Goal: Task Accomplishment & Management: Complete application form

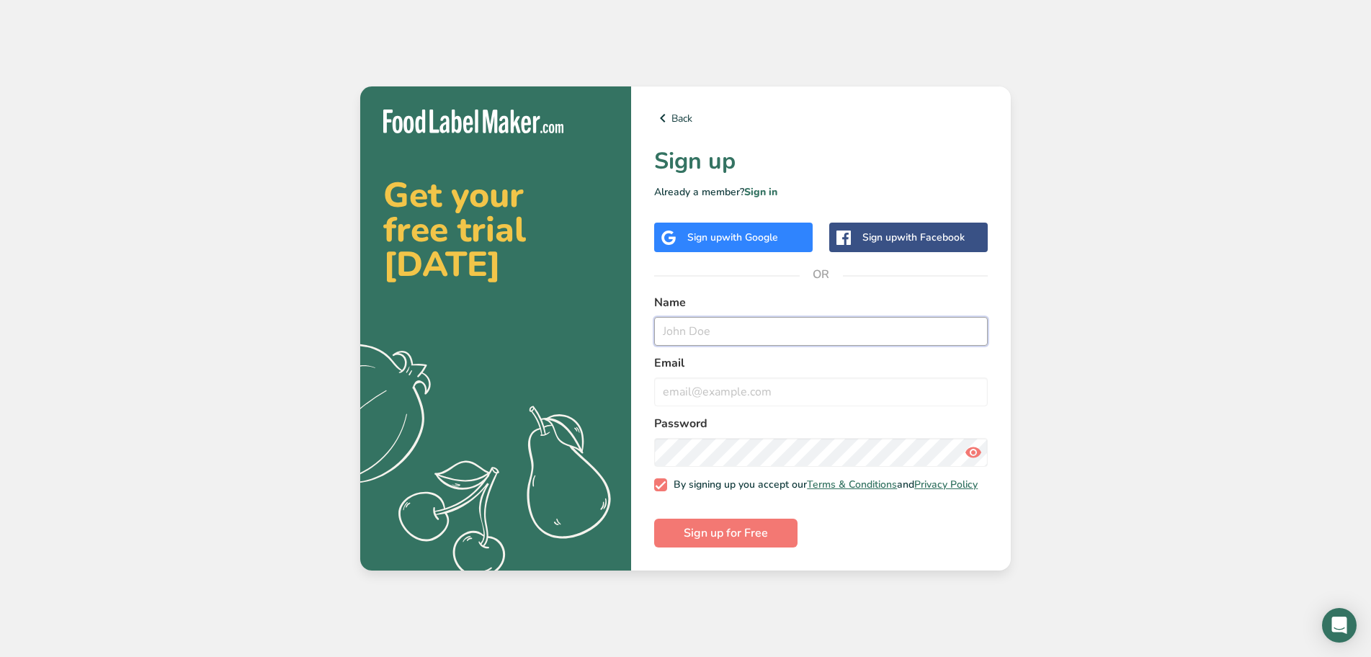
click at [689, 325] on input "text" at bounding box center [821, 331] width 334 height 29
type input "m"
type input "[PERSON_NAME]"
type input "[EMAIL_ADDRESS][DOMAIN_NAME]"
click at [654, 519] on button "Sign up for Free" at bounding box center [725, 533] width 143 height 29
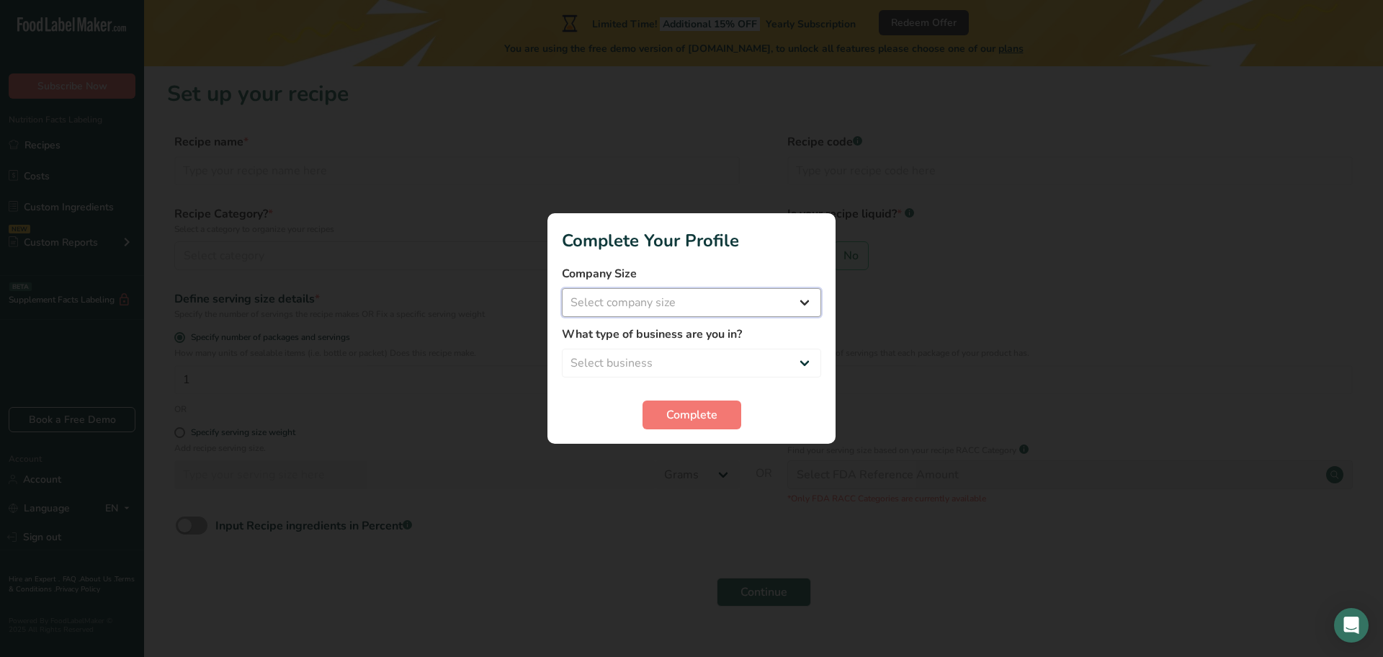
click at [815, 305] on select "Select company size Fewer than 10 Employees 10 to 50 Employees 51 to 500 Employ…" at bounding box center [691, 302] width 259 height 29
select select "1"
click at [562, 288] on select "Select company size Fewer than 10 Employees 10 to 50 Employees 51 to 500 Employ…" at bounding box center [691, 302] width 259 height 29
click at [807, 362] on select "Select business Packaged Food Manufacturer Restaurant & Cafe Bakery Meal Plans …" at bounding box center [691, 363] width 259 height 29
select select "1"
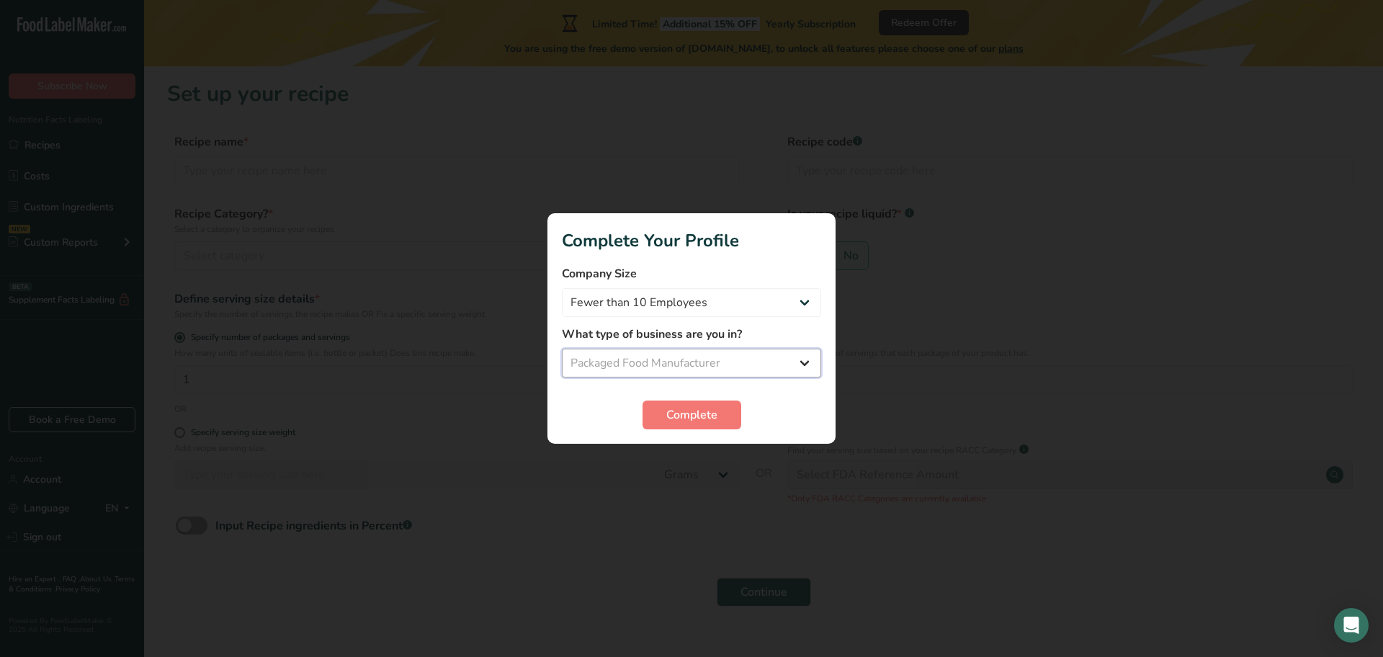
click at [562, 349] on select "Select business Packaged Food Manufacturer Restaurant & Cafe Bakery Meal Plans …" at bounding box center [691, 363] width 259 height 29
click at [701, 419] on span "Complete" at bounding box center [691, 414] width 51 height 17
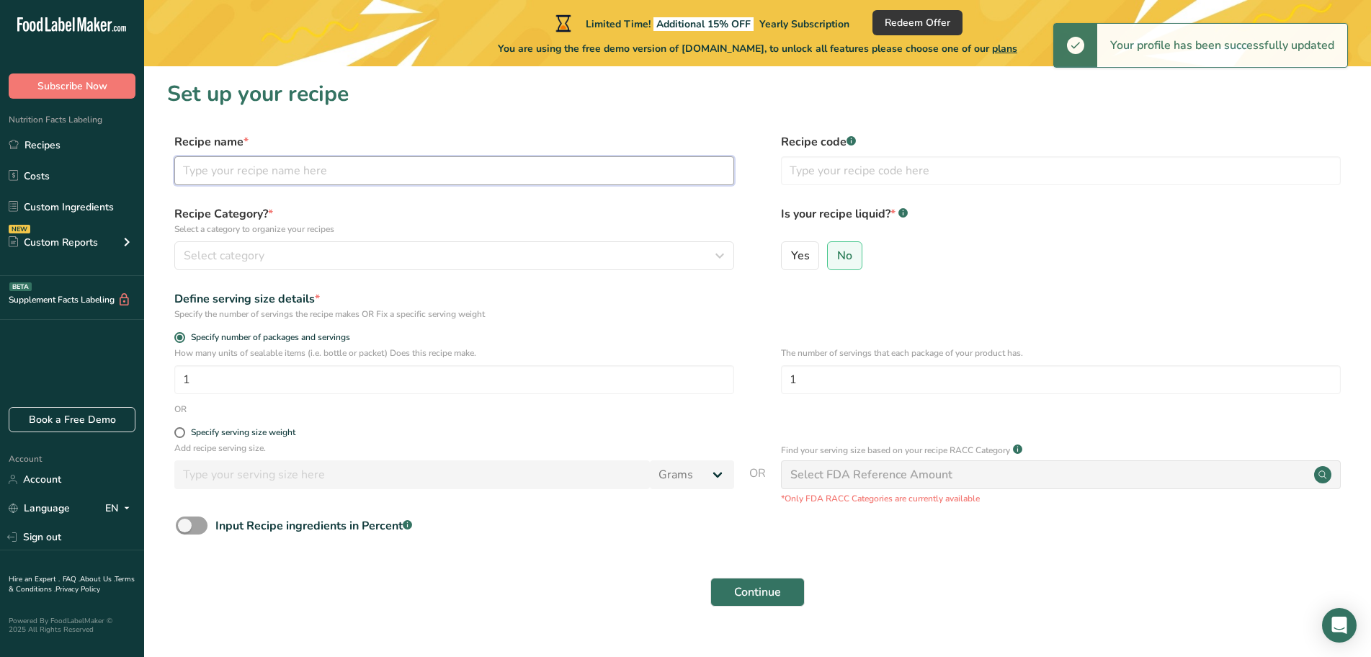
click at [349, 176] on input "text" at bounding box center [454, 170] width 560 height 29
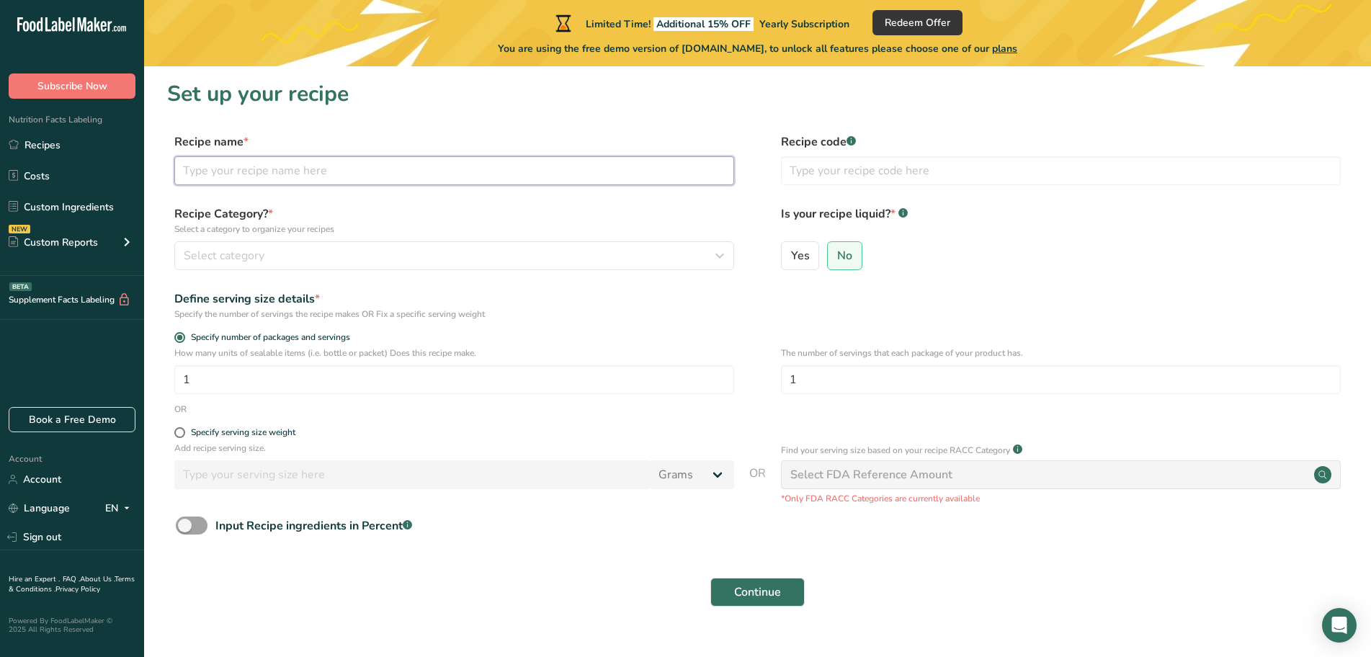
click at [311, 172] on input "text" at bounding box center [454, 170] width 560 height 29
type input "Tomato Basil"
click at [867, 169] on input "text" at bounding box center [1061, 170] width 560 height 29
click at [853, 144] on rect at bounding box center [850, 140] width 9 height 9
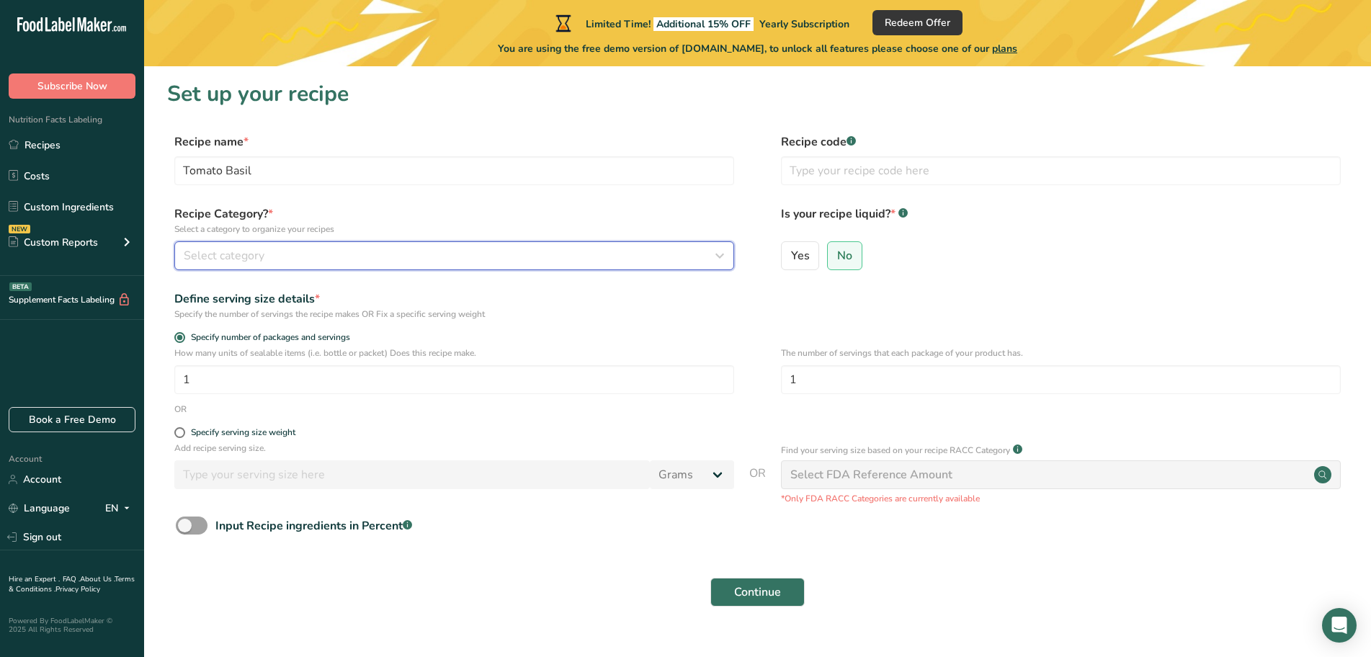
click at [440, 263] on div "Select category" at bounding box center [450, 255] width 532 height 17
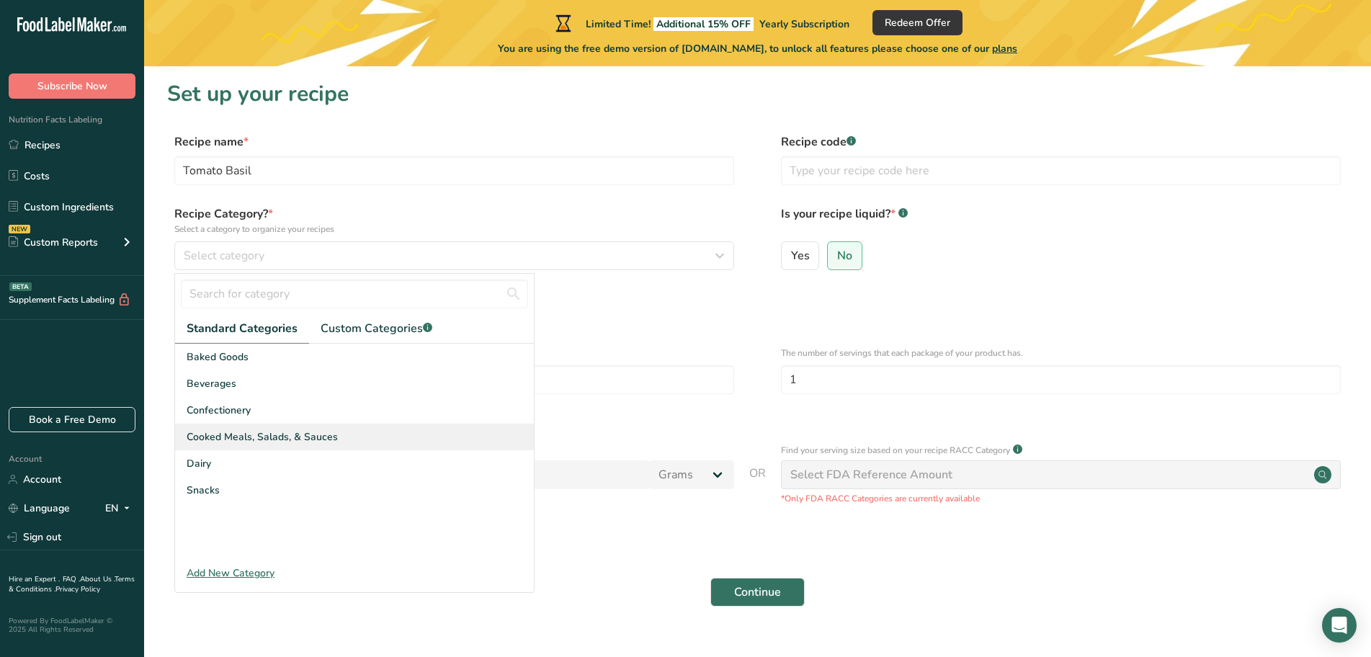
click at [236, 436] on span "Cooked Meals, Salads, & Sauces" at bounding box center [262, 436] width 151 height 15
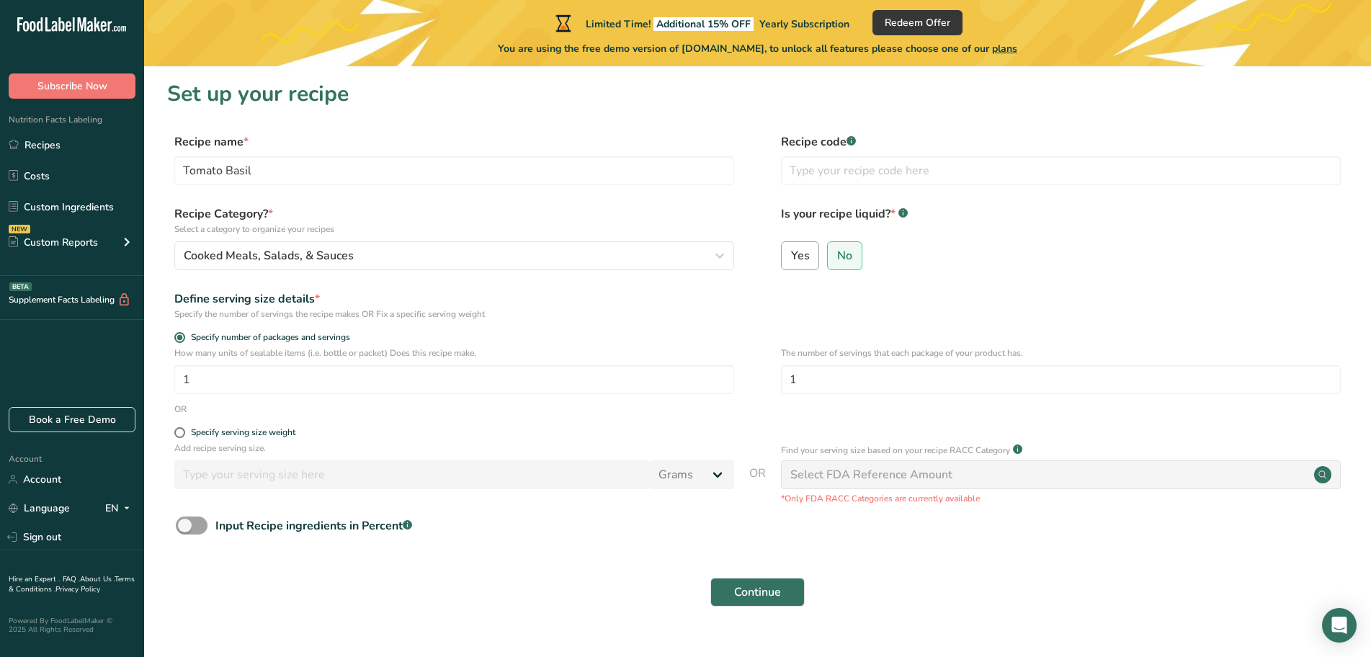
click at [806, 259] on span "Yes" at bounding box center [800, 256] width 19 height 14
click at [791, 259] on input "Yes" at bounding box center [786, 255] width 9 height 9
radio input "true"
radio input "false"
select select "22"
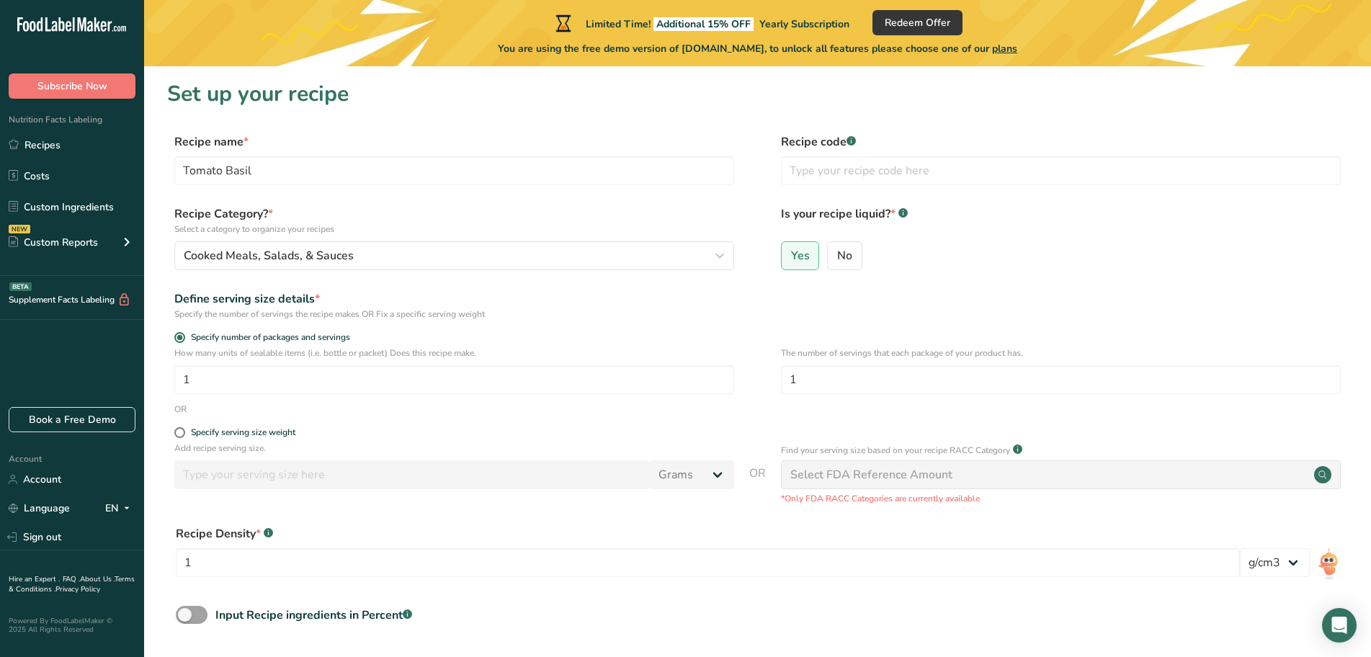
click at [636, 300] on div "Define serving size details *" at bounding box center [454, 298] width 560 height 17
click at [453, 411] on div "OR" at bounding box center [757, 409] width 1181 height 13
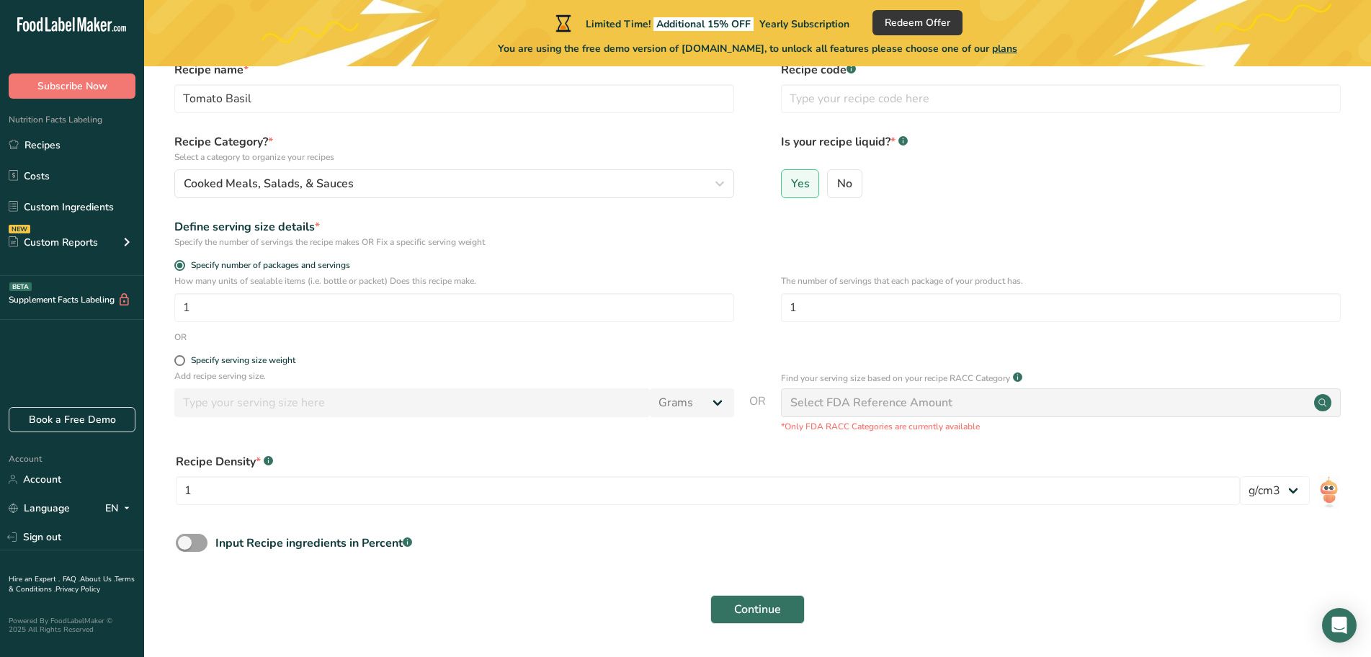
scroll to position [117, 0]
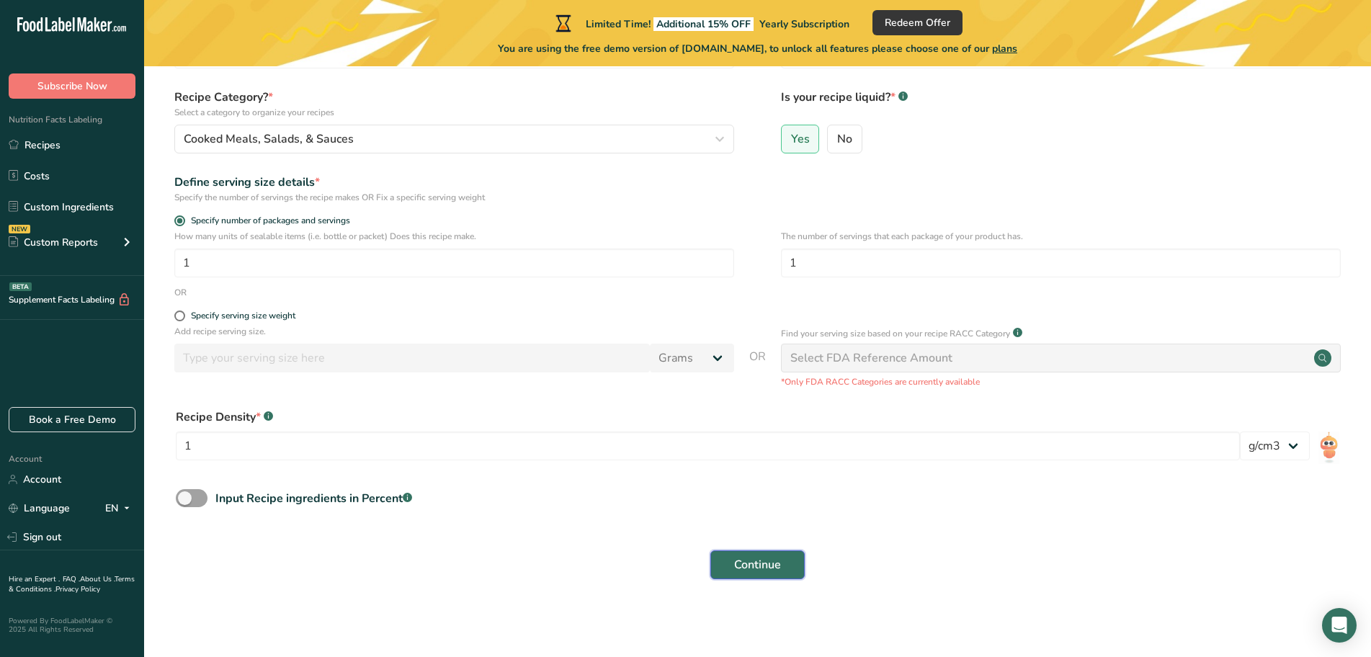
click at [751, 566] on span "Continue" at bounding box center [757, 564] width 47 height 17
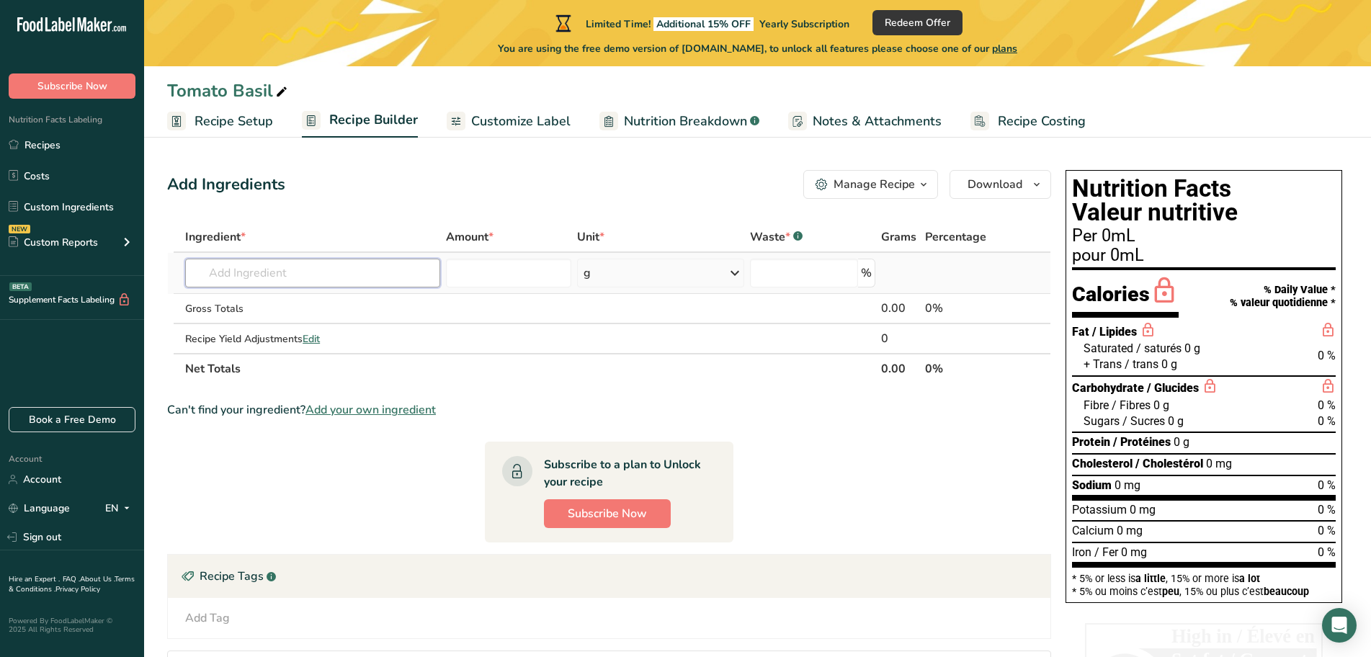
click at [247, 267] on input "text" at bounding box center [312, 273] width 255 height 29
type input "Alta cucina tomato"
drag, startPoint x: 341, startPoint y: 261, endPoint x: 125, endPoint y: 265, distance: 216.1
click at [125, 265] on div ".a-20{fill:#fff;} Subscribe Now Nutrition Facts Labeling Recipes Costs Custom I…" at bounding box center [685, 407] width 1371 height 814
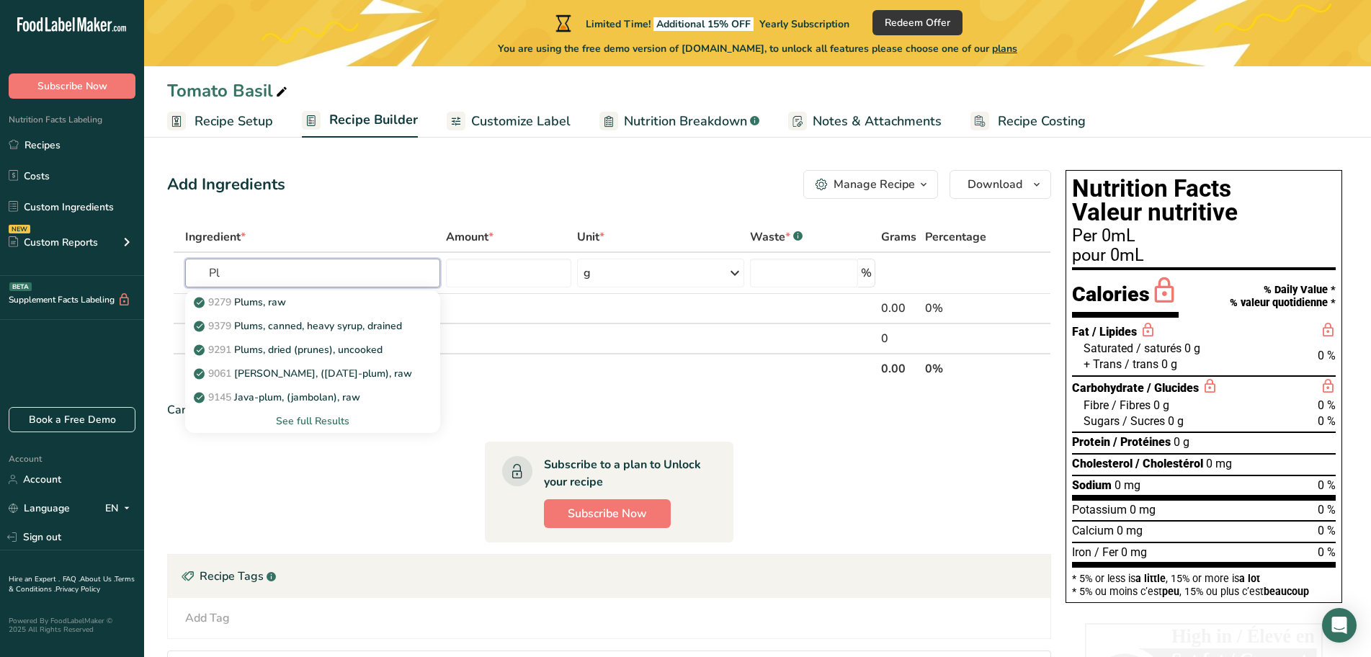
type input "P"
type input "Canned tomato"
click at [302, 422] on div "See full Results" at bounding box center [313, 420] width 232 height 15
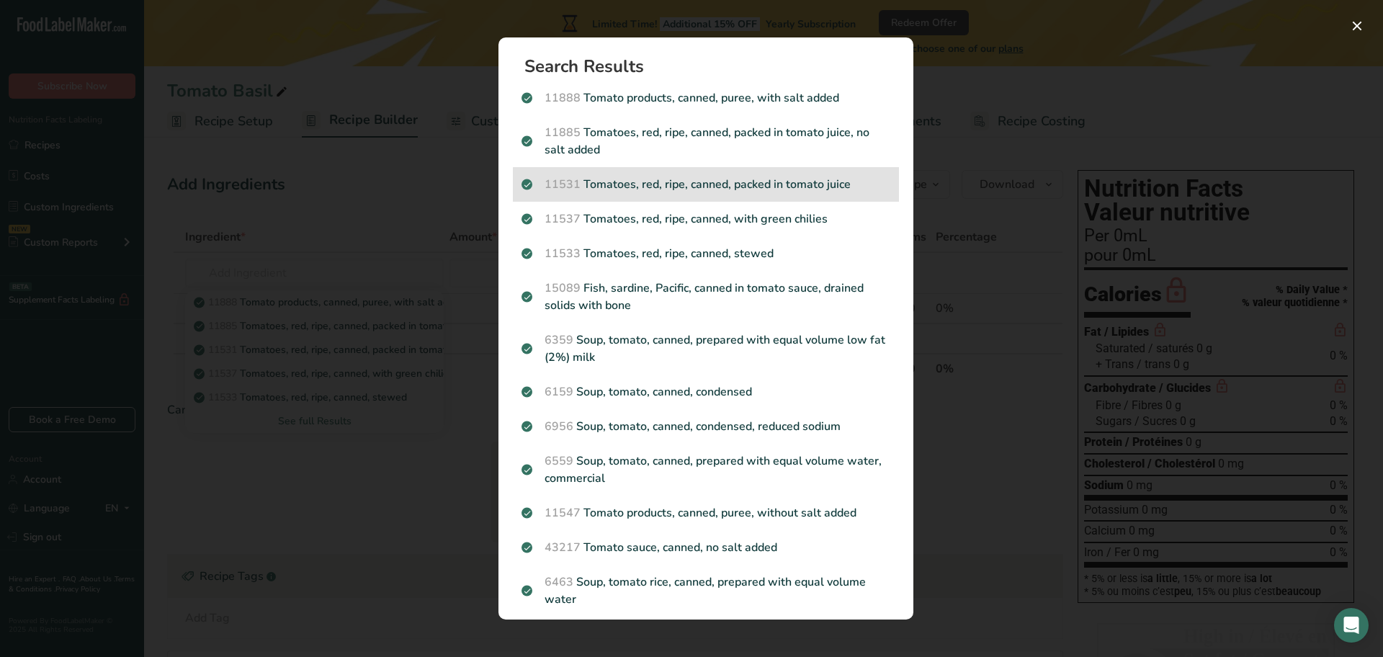
click at [638, 189] on p "11531 Tomatoes, red, ripe, canned, packed in tomato juice" at bounding box center [706, 184] width 369 height 17
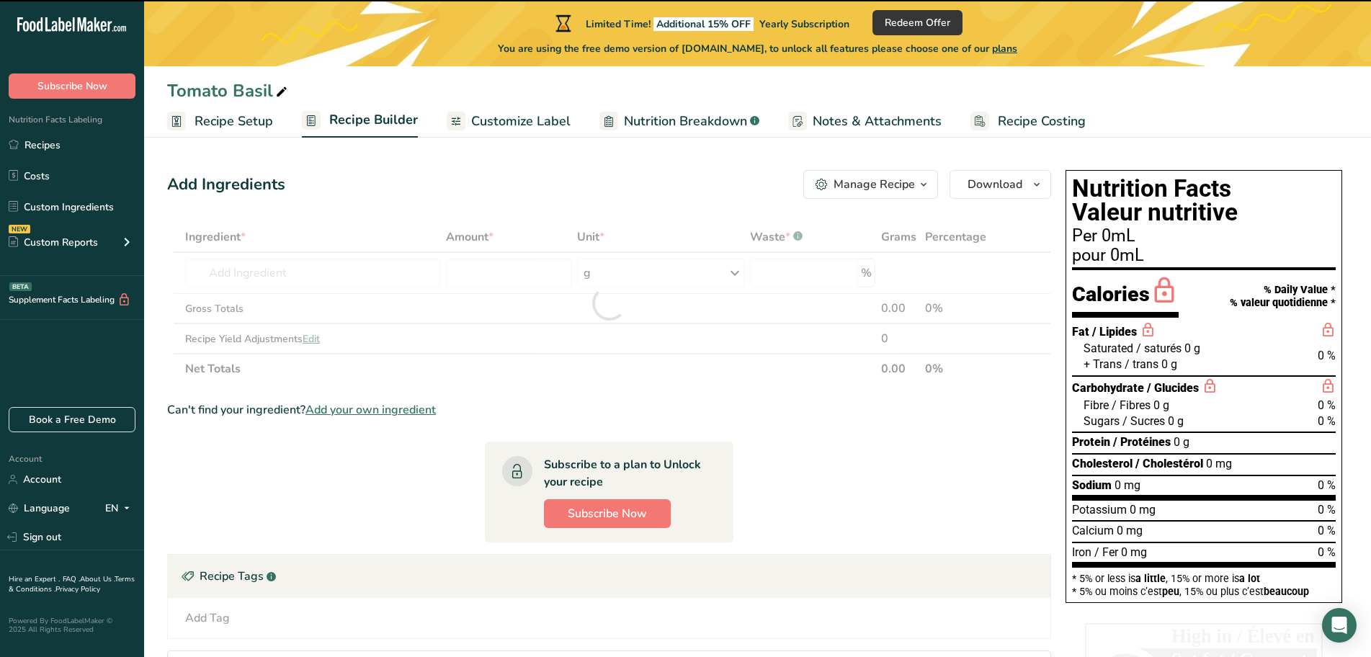
type input "0"
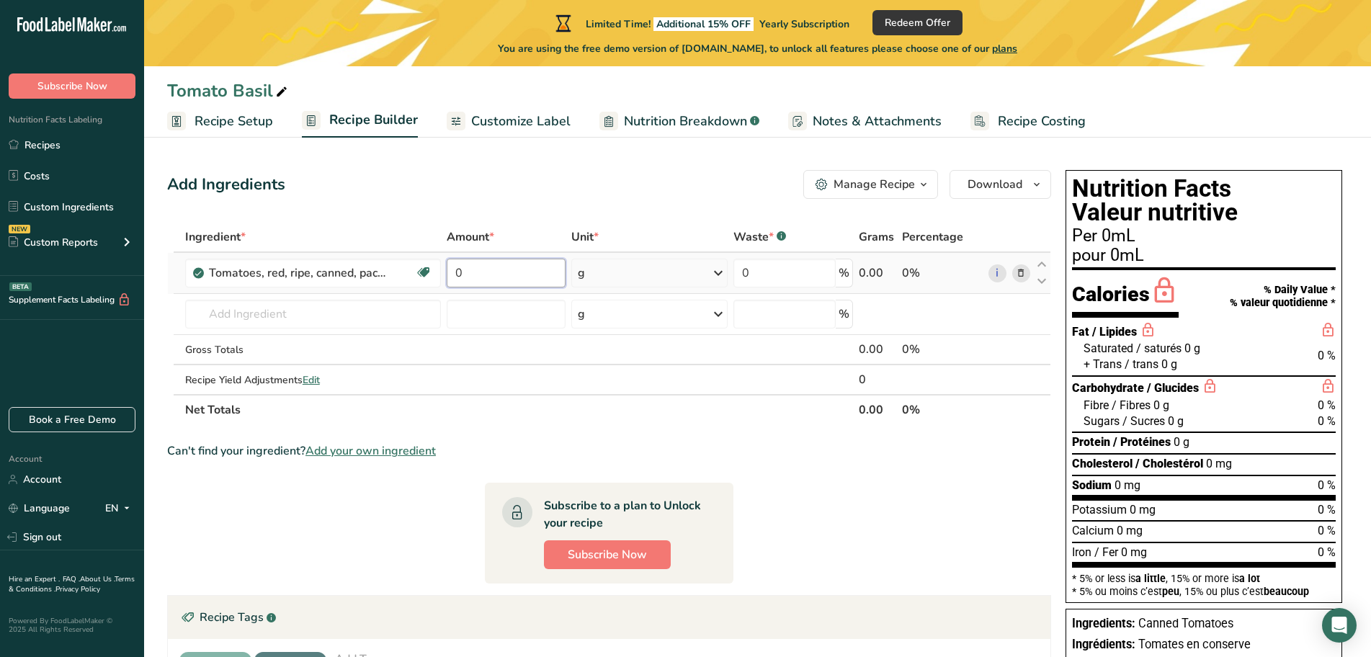
click at [515, 268] on input "0" at bounding box center [506, 273] width 119 height 29
click at [723, 272] on div "Ingredient * Amount * Unit * Waste * .a-a{fill:#347362;}.b-a{fill:#fff;} Grams …" at bounding box center [609, 323] width 884 height 203
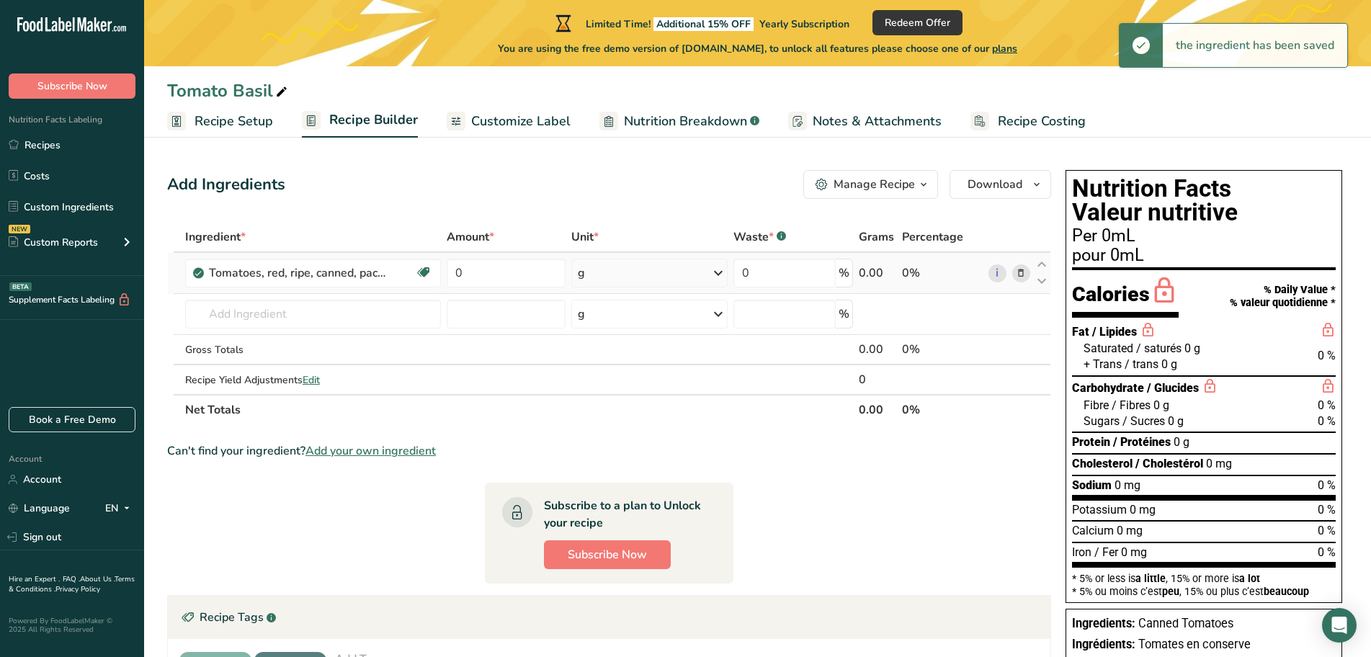
click at [716, 272] on icon at bounding box center [718, 273] width 17 height 26
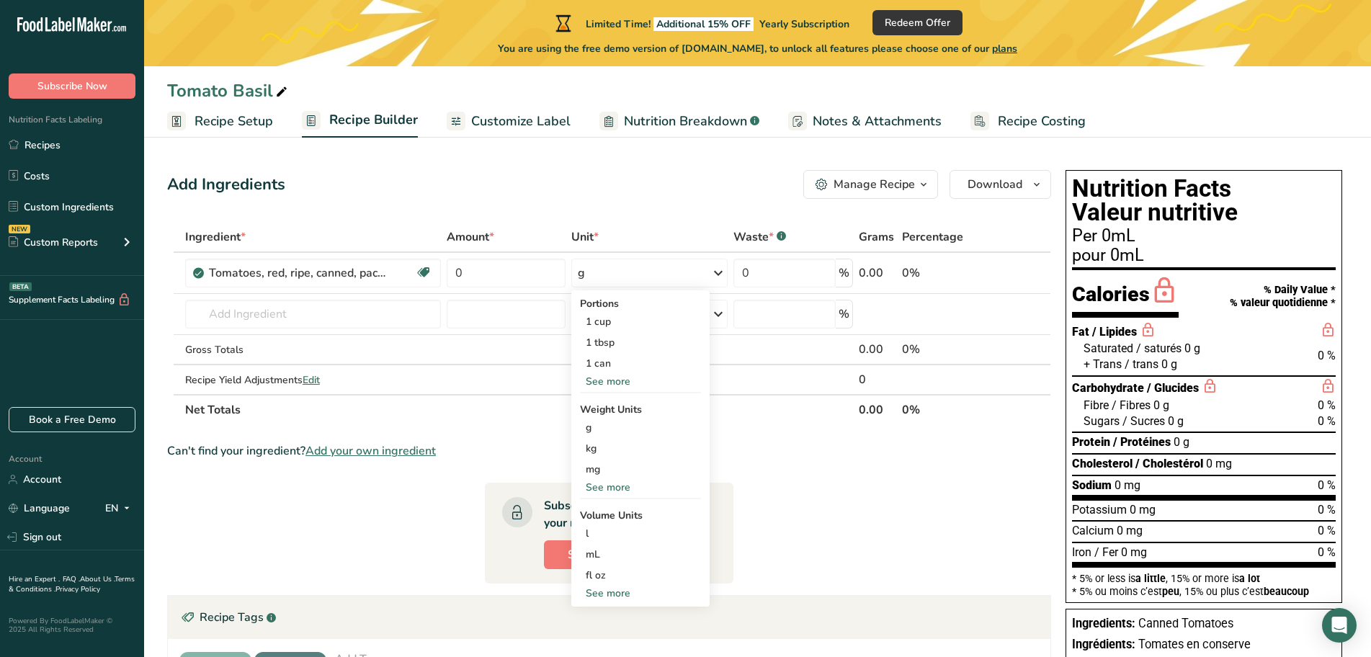
click at [657, 210] on div "Add Ingredients Manage Recipe Delete Recipe Duplicate Recipe Scale Recipe Save …" at bounding box center [613, 498] width 893 height 669
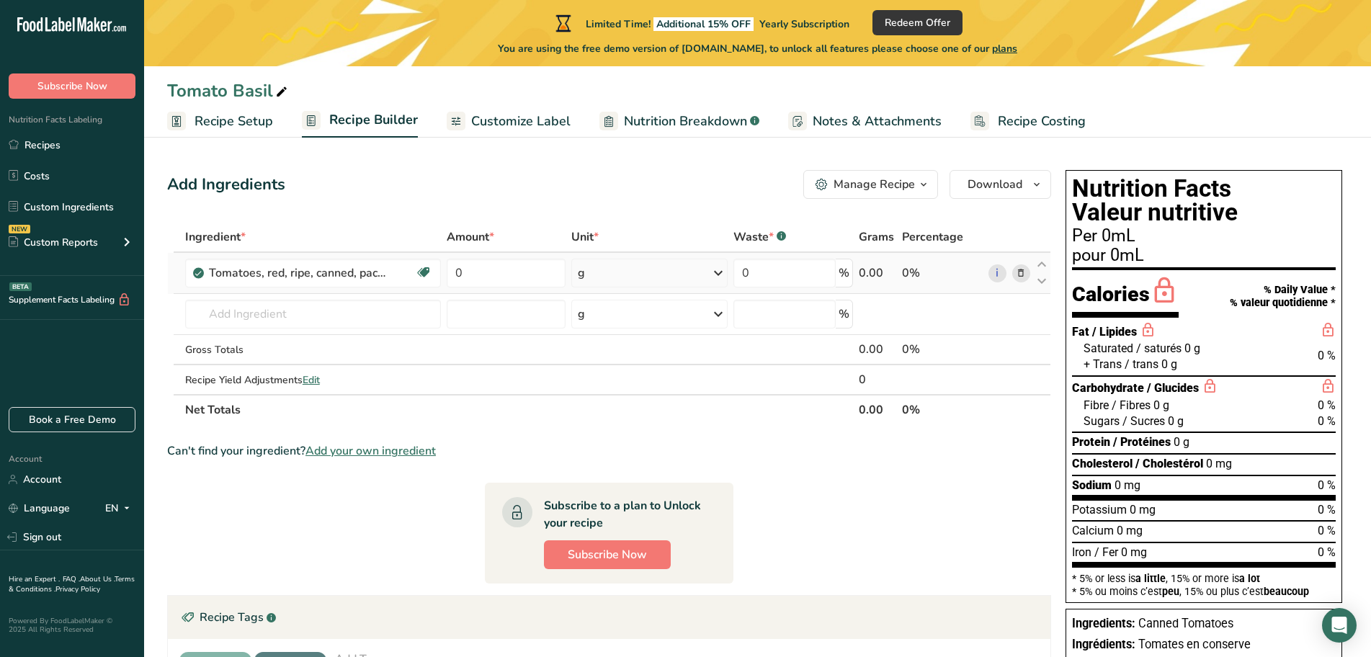
click at [716, 269] on icon at bounding box center [718, 273] width 17 height 26
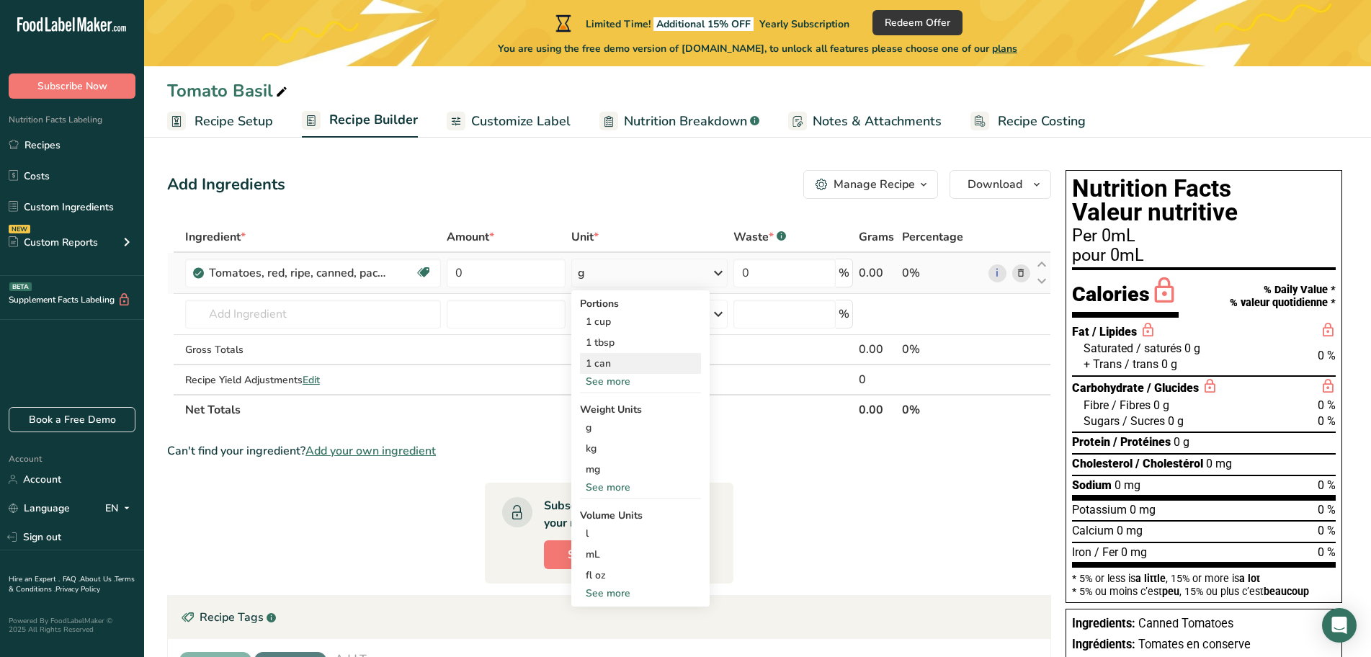
click at [609, 365] on div "1 can" at bounding box center [640, 363] width 121 height 21
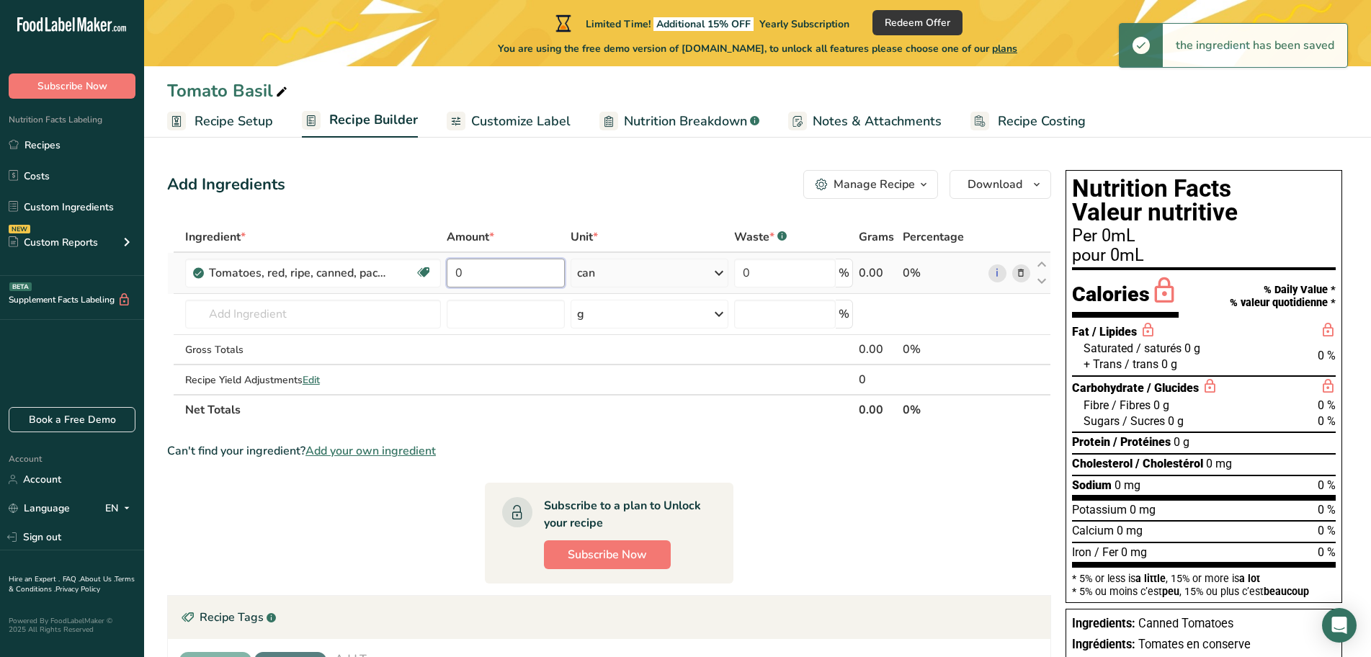
click at [515, 269] on input "0" at bounding box center [506, 273] width 118 height 29
click at [676, 271] on div "Ingredient * Amount * Unit * Waste * .a-a{fill:#347362;}.b-a{fill:#fff;} Grams …" at bounding box center [609, 323] width 884 height 203
click at [720, 274] on icon at bounding box center [718, 273] width 17 height 26
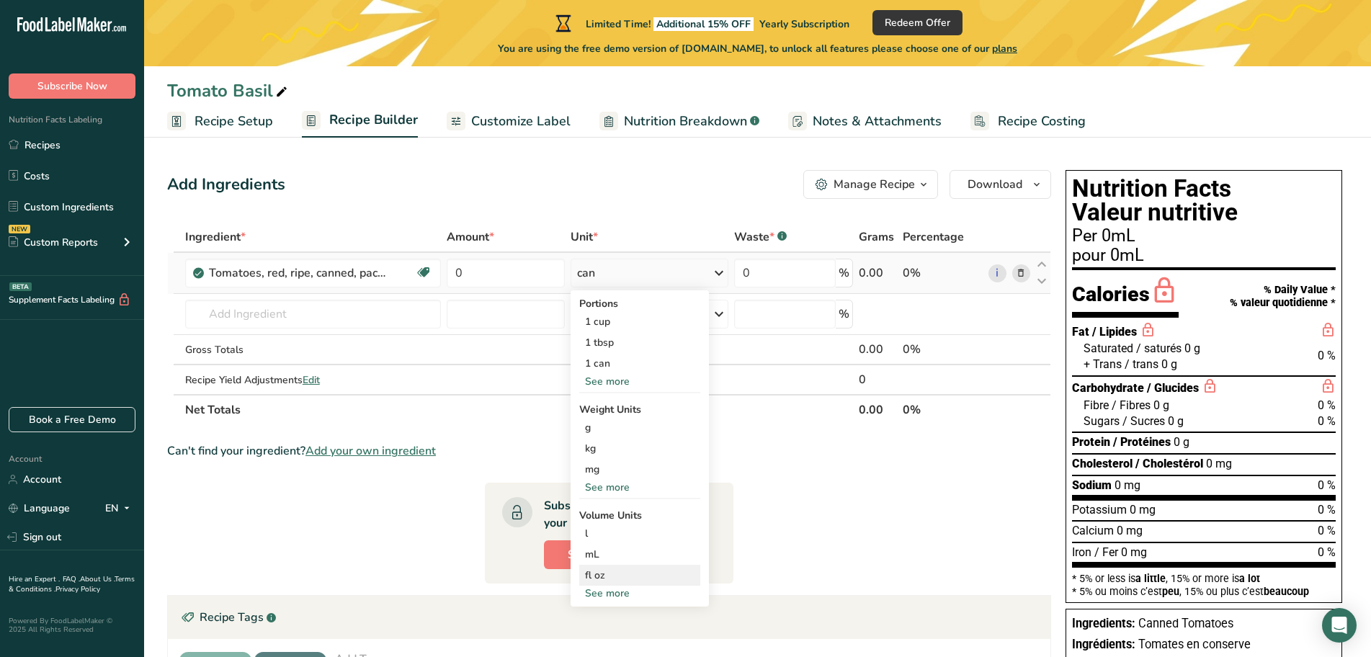
click at [652, 572] on div "fl oz" at bounding box center [639, 575] width 109 height 15
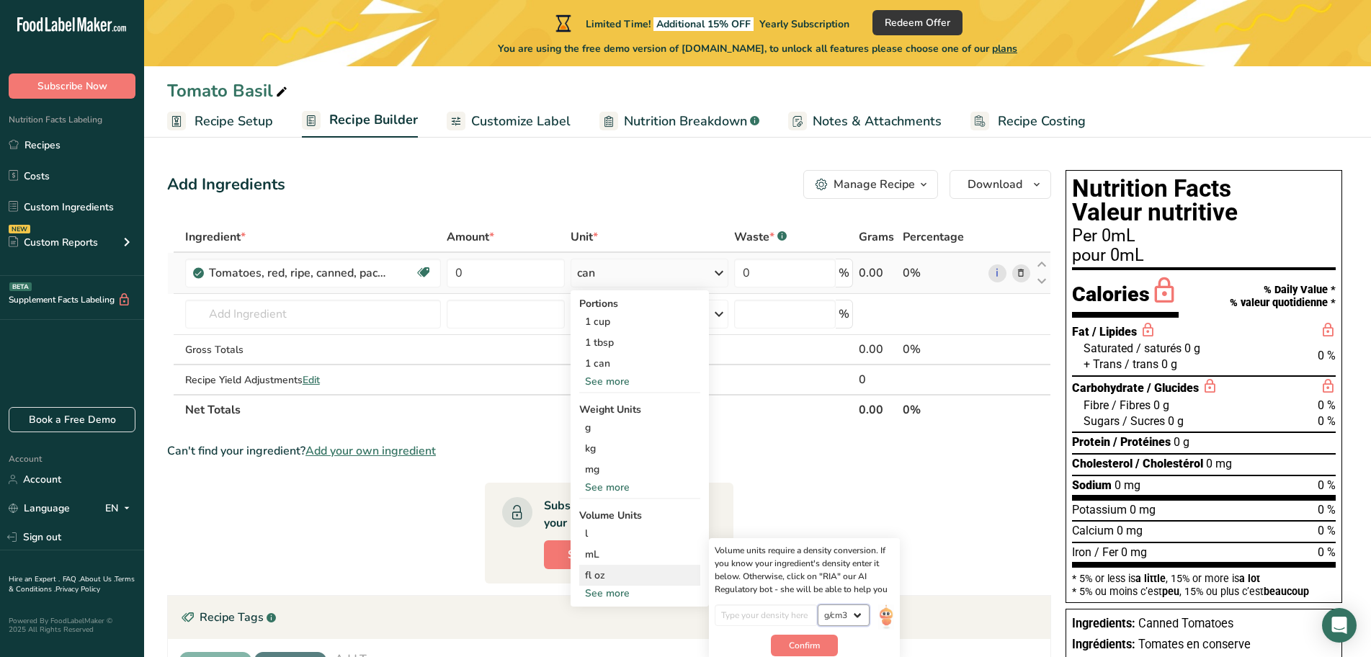
click at [851, 607] on select "lb/ft3 g/cm3" at bounding box center [844, 615] width 52 height 22
click at [748, 617] on input "number" at bounding box center [766, 615] width 103 height 22
click at [599, 533] on div "l" at bounding box center [639, 533] width 109 height 15
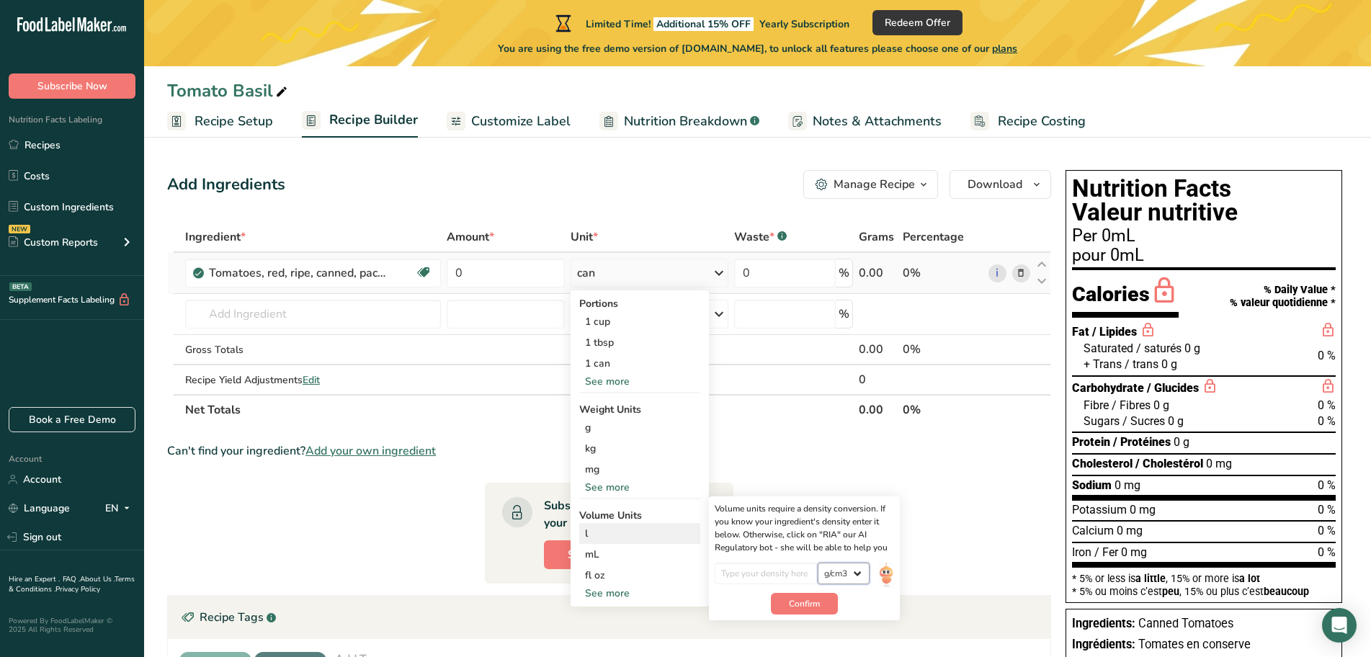
click at [867, 580] on select "lb/ft3 g/cm3" at bounding box center [844, 574] width 52 height 22
click at [777, 603] on button "Confirm" at bounding box center [804, 604] width 67 height 22
click at [738, 573] on input "number" at bounding box center [766, 574] width 103 height 22
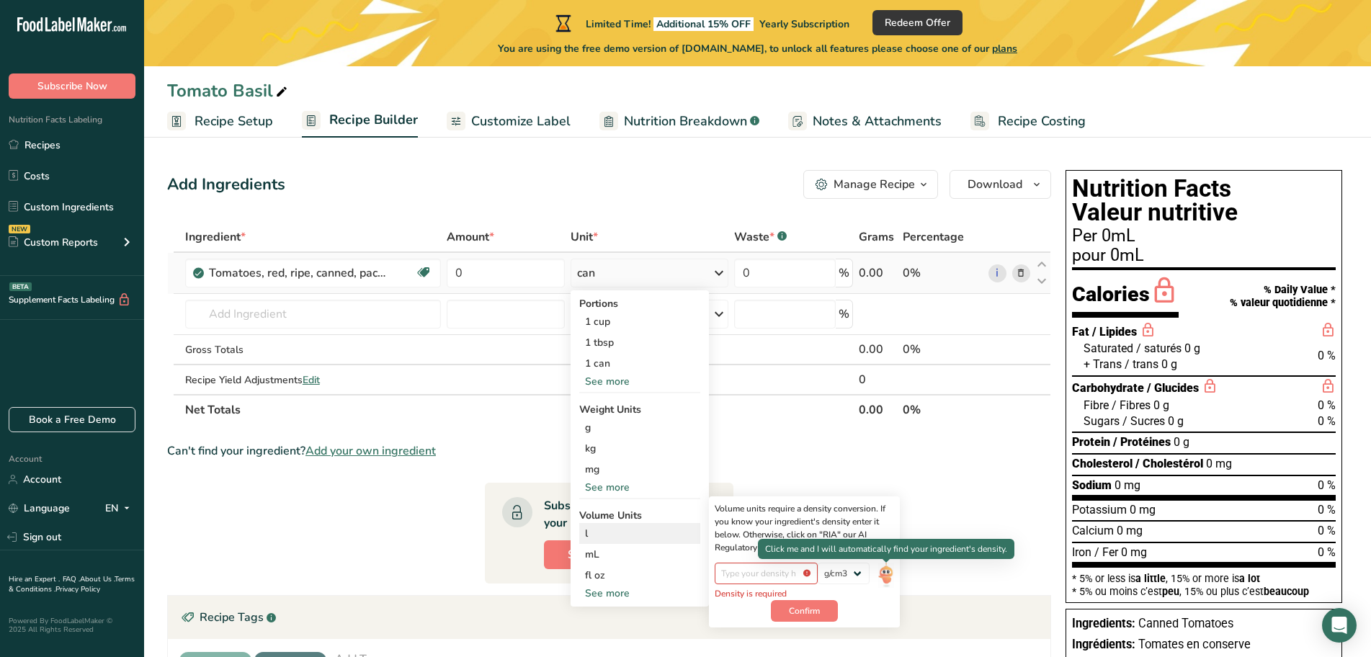
click at [885, 573] on img at bounding box center [886, 575] width 16 height 25
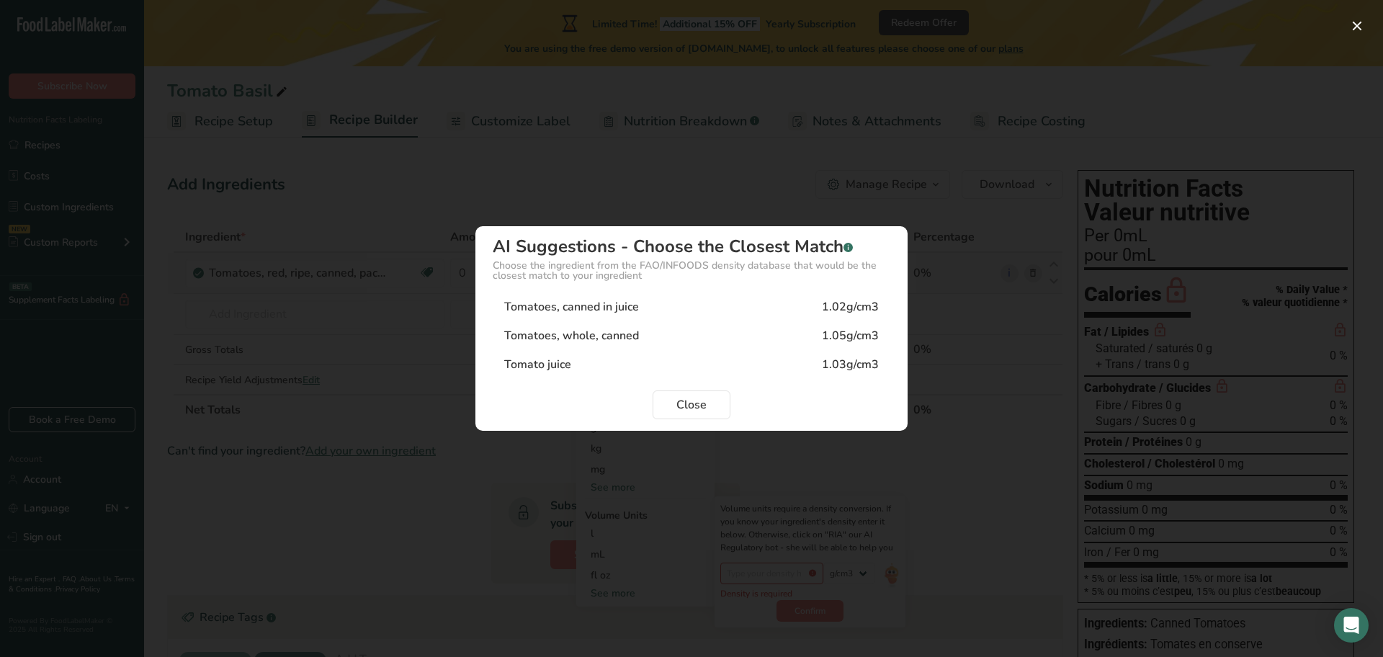
click at [578, 339] on div "Tomatoes, whole, canned" at bounding box center [571, 335] width 135 height 17
type input "1.05"
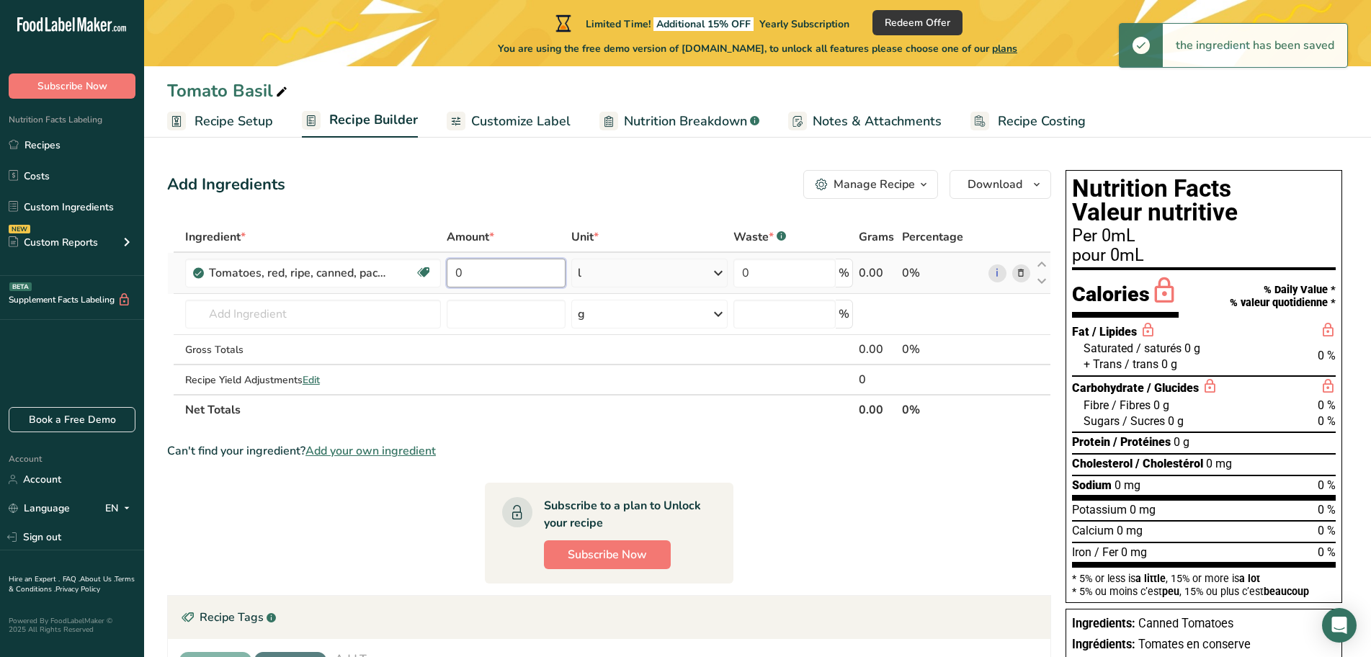
click at [500, 274] on input "0" at bounding box center [506, 273] width 119 height 29
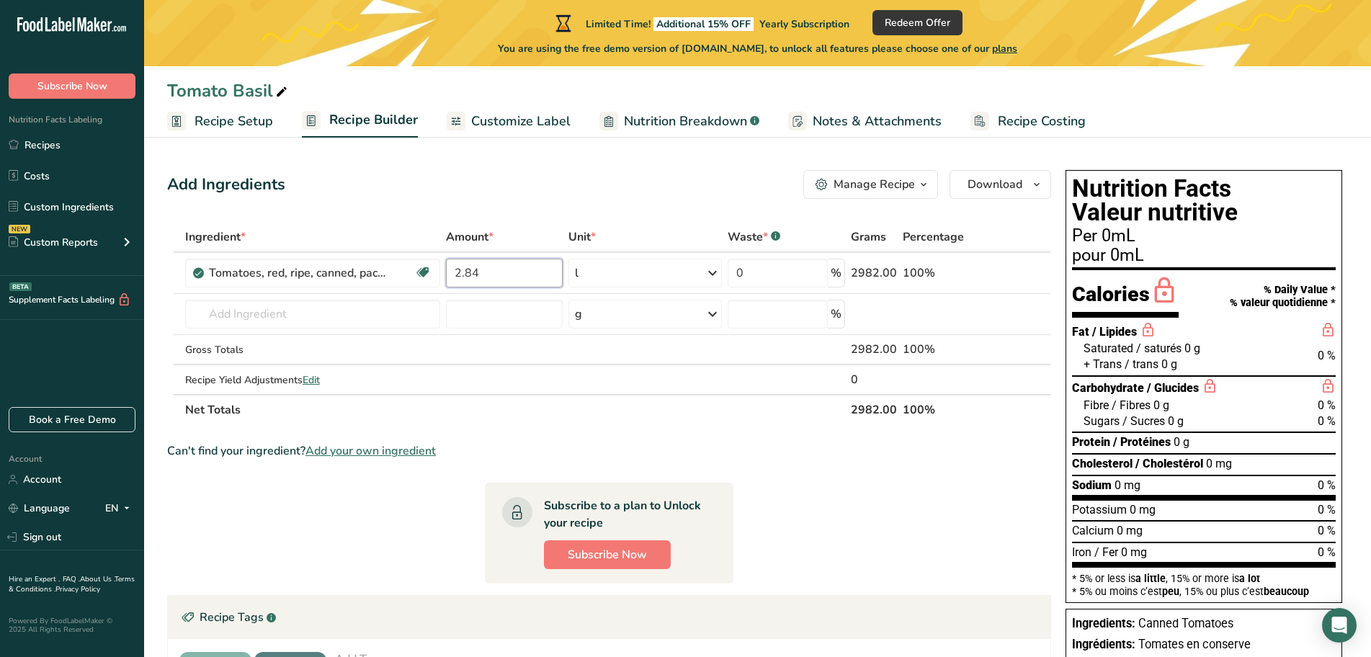
type input "2.84"
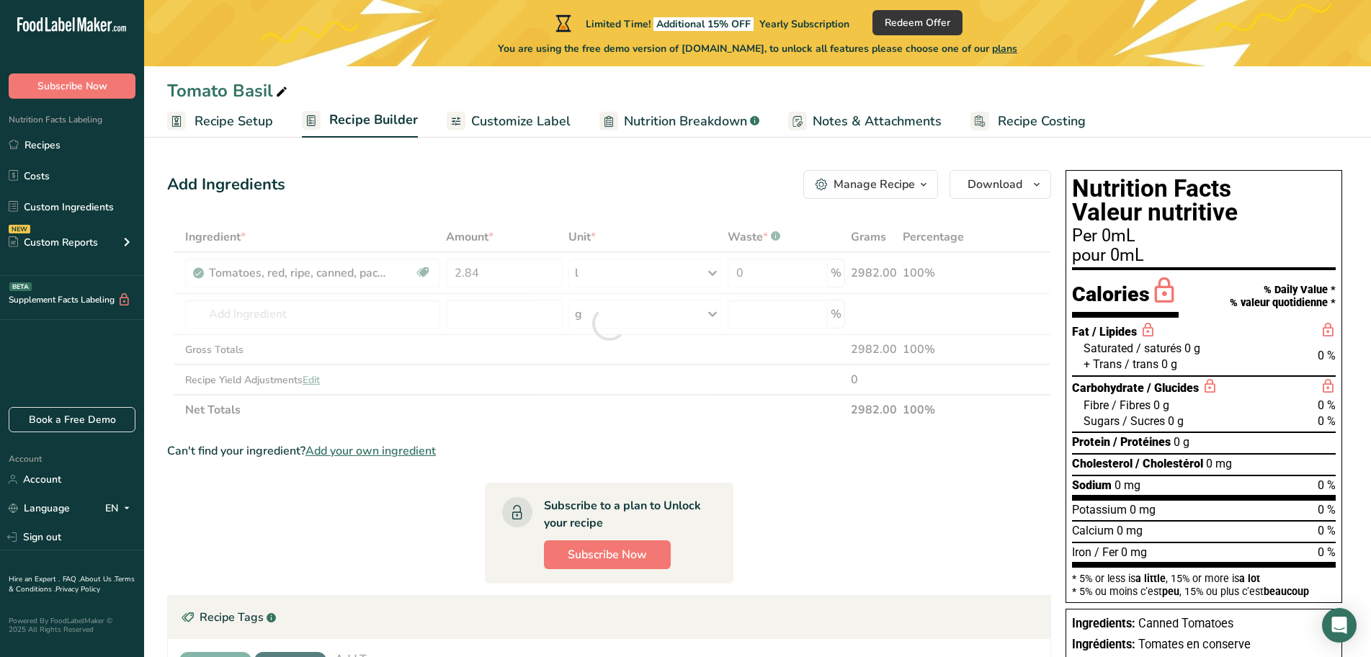
click at [625, 462] on section "Ingredient * Amount * Unit * Waste * .a-a{fill:#347362;}.b-a{fill:#fff;} Grams …" at bounding box center [609, 516] width 884 height 589
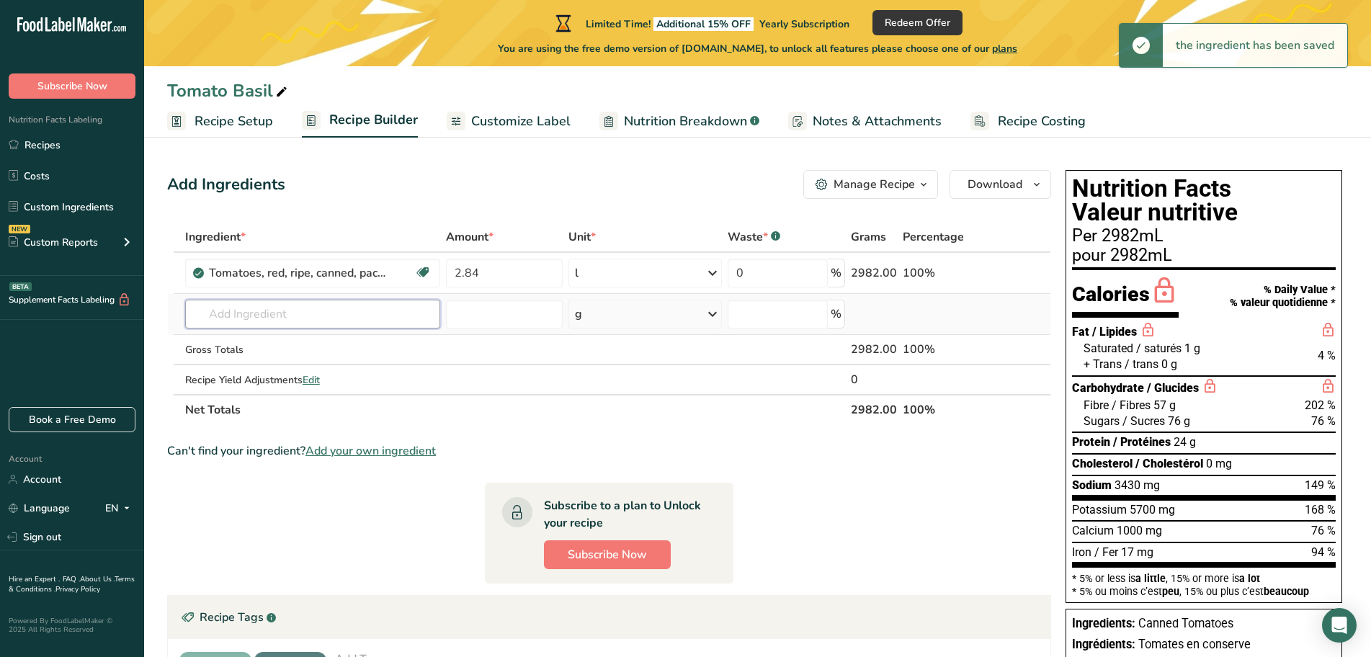
click at [231, 313] on input "text" at bounding box center [312, 314] width 255 height 29
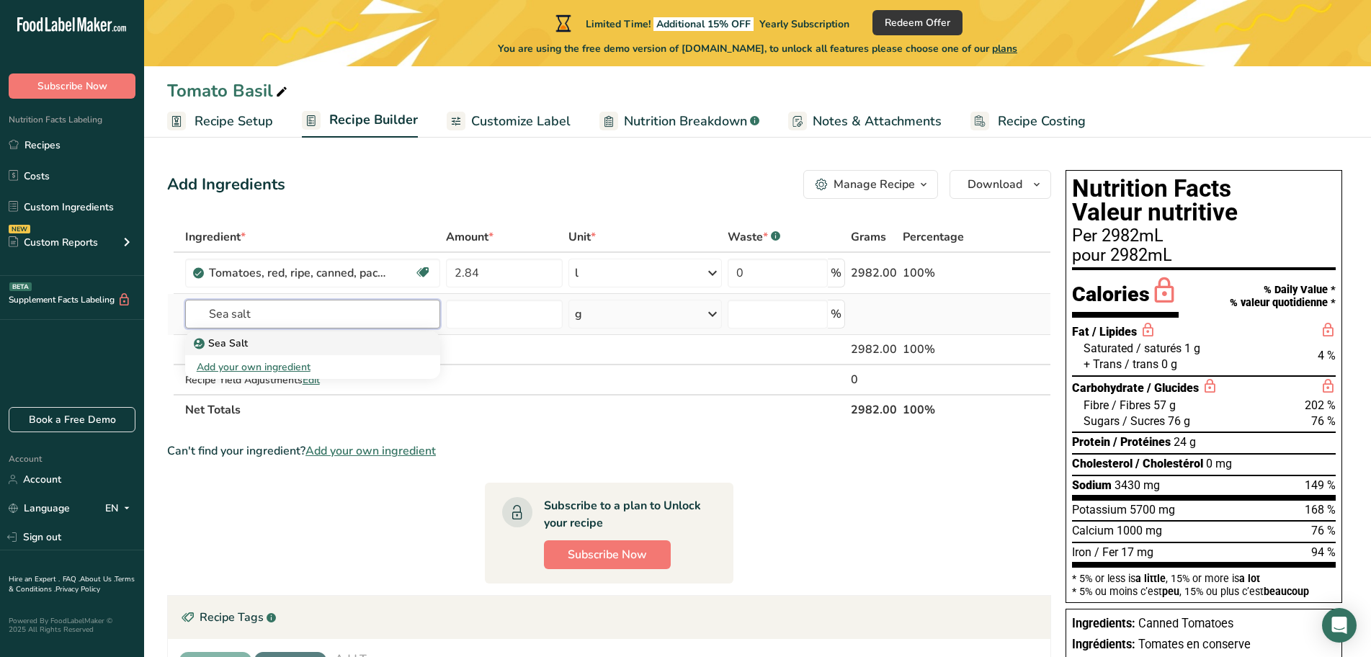
type input "Sea salt"
click at [223, 346] on p "Sea Salt" at bounding box center [222, 343] width 51 height 15
type input "Sea Salt"
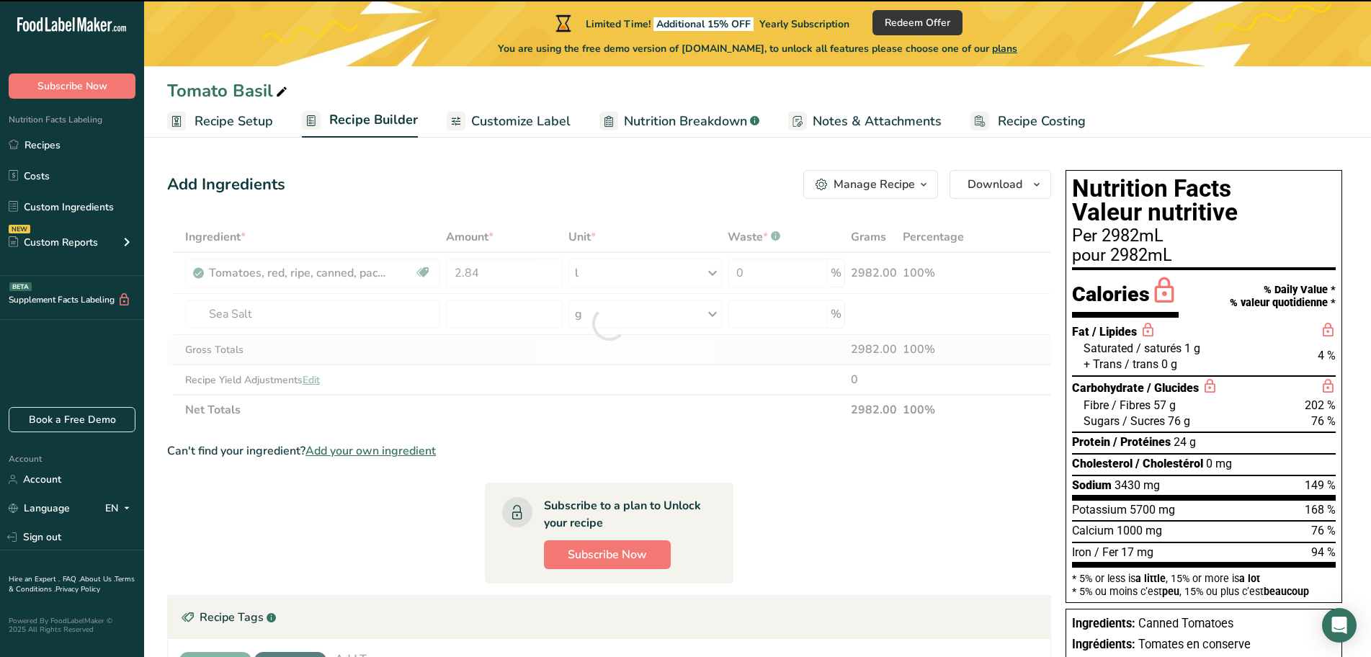
type input "0"
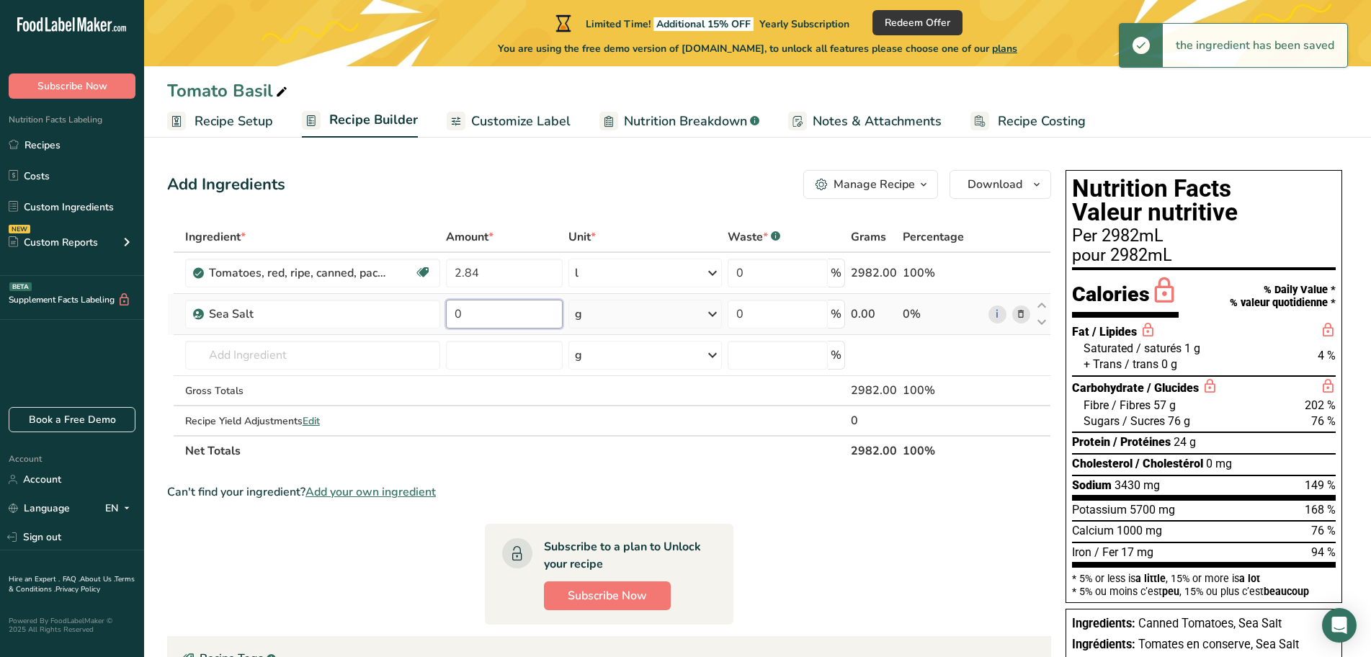
click at [460, 313] on input "0" at bounding box center [504, 314] width 117 height 29
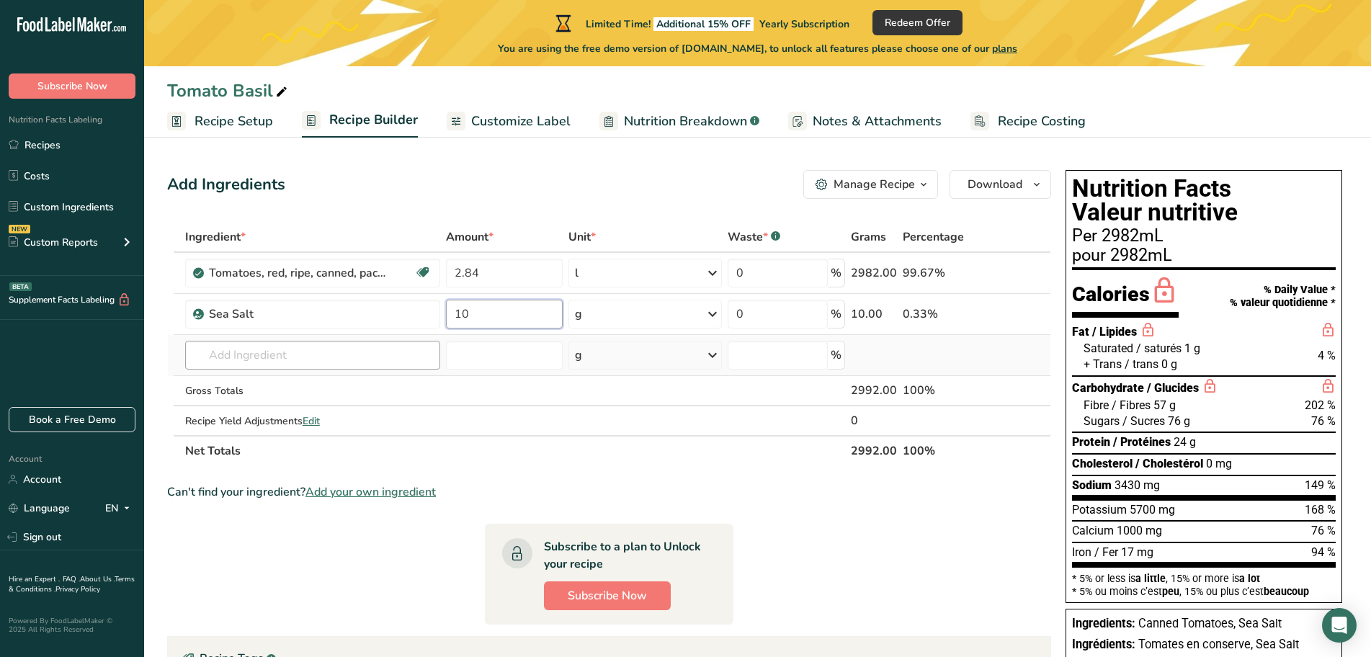
type input "10"
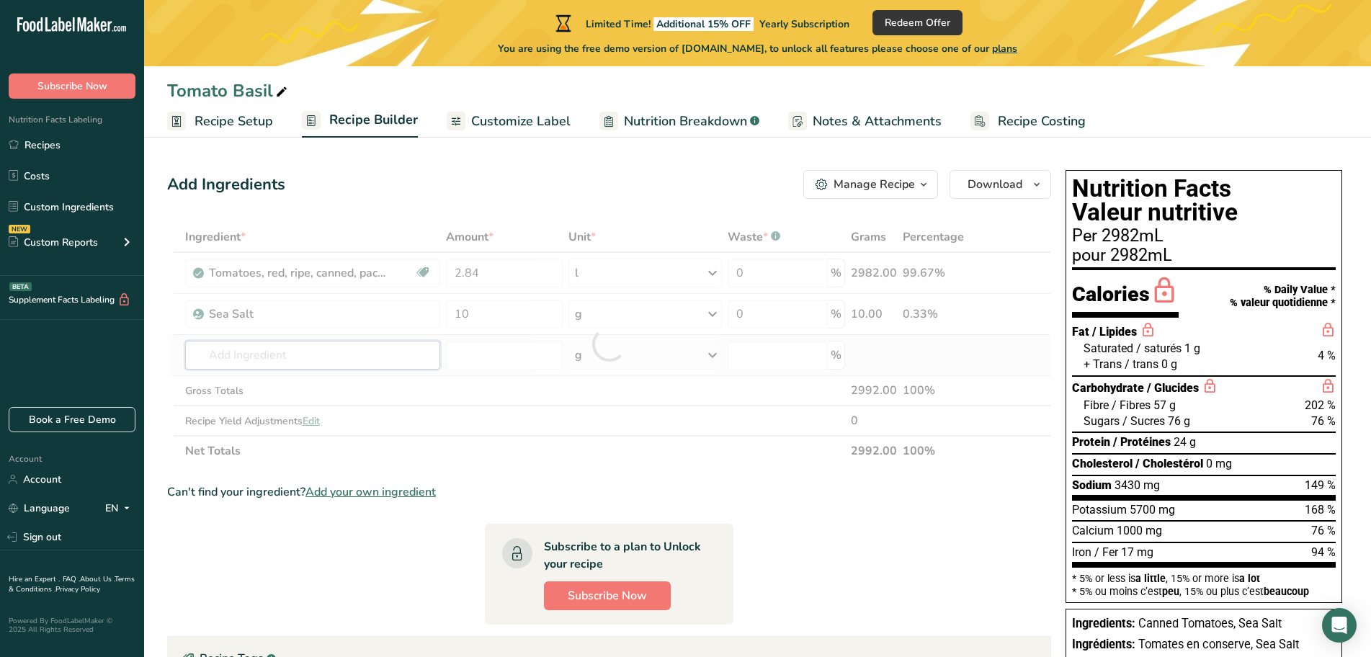
click at [257, 365] on div "Ingredient * Amount * Unit * Waste * .a-a{fill:#347362;}.b-a{fill:#fff;} Grams …" at bounding box center [609, 344] width 884 height 244
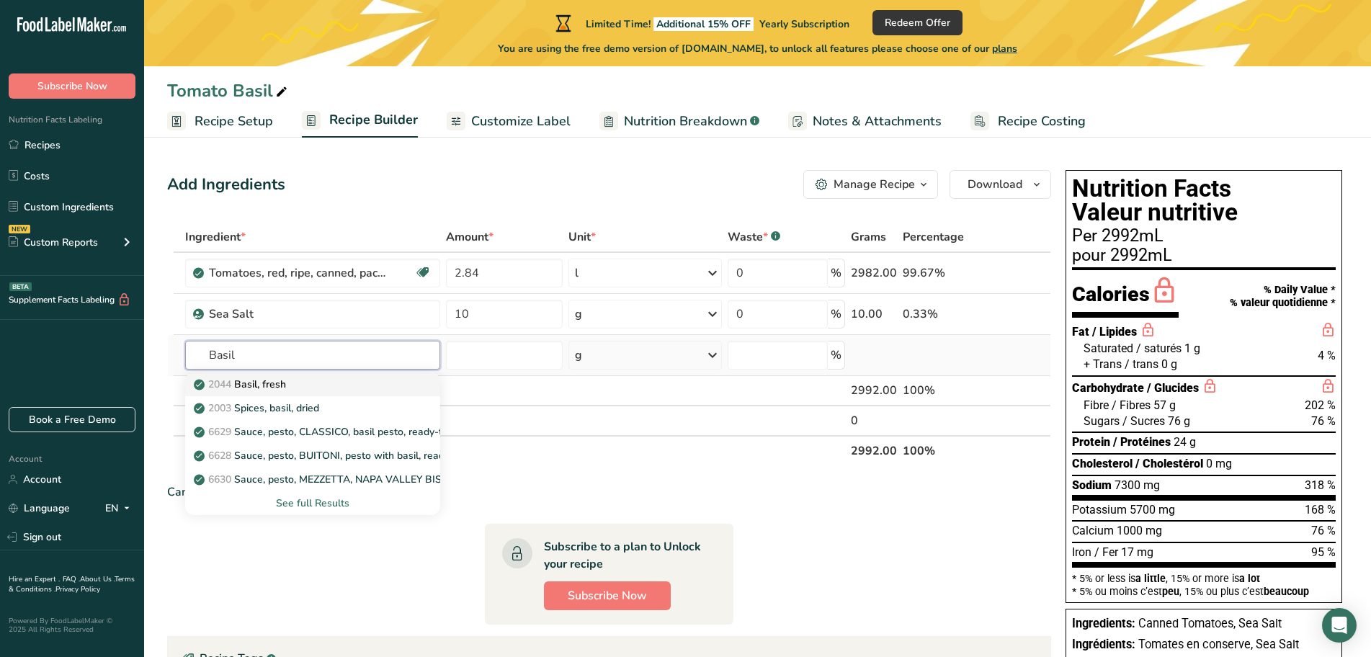
type input "Basil"
click at [263, 387] on p "2044 Basil, fresh" at bounding box center [241, 384] width 89 height 15
type input "Basil, fresh"
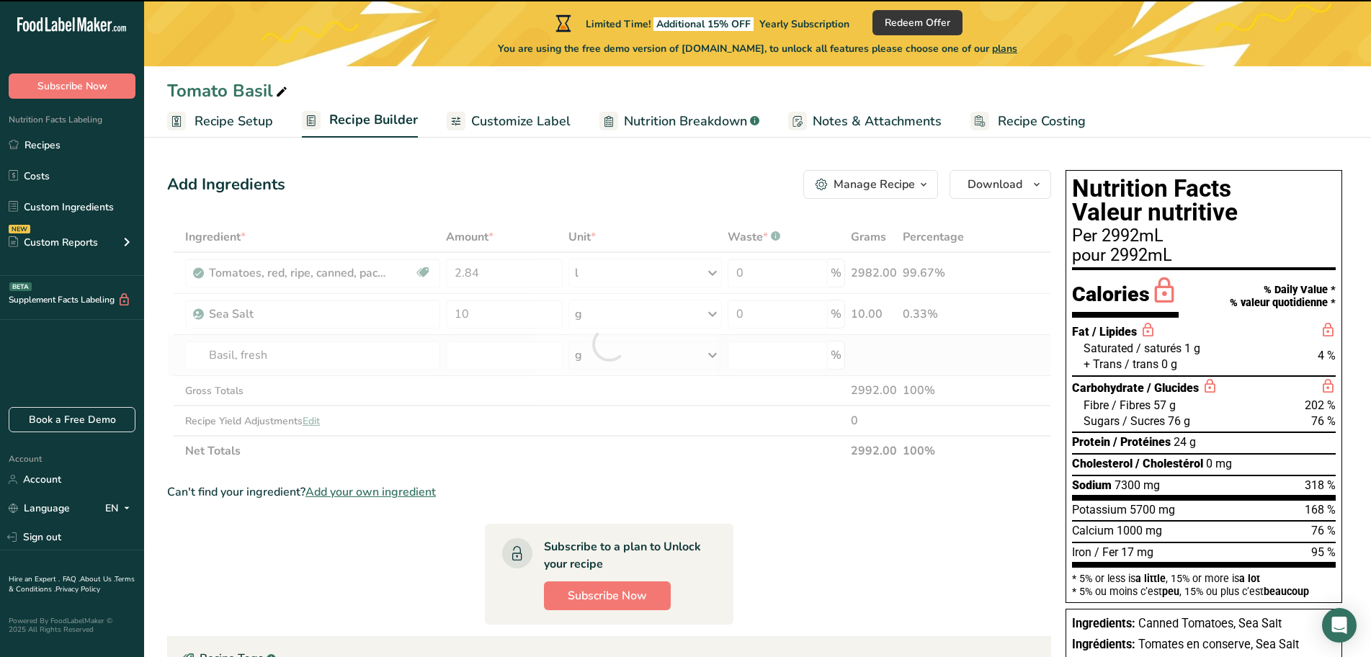
type input "0"
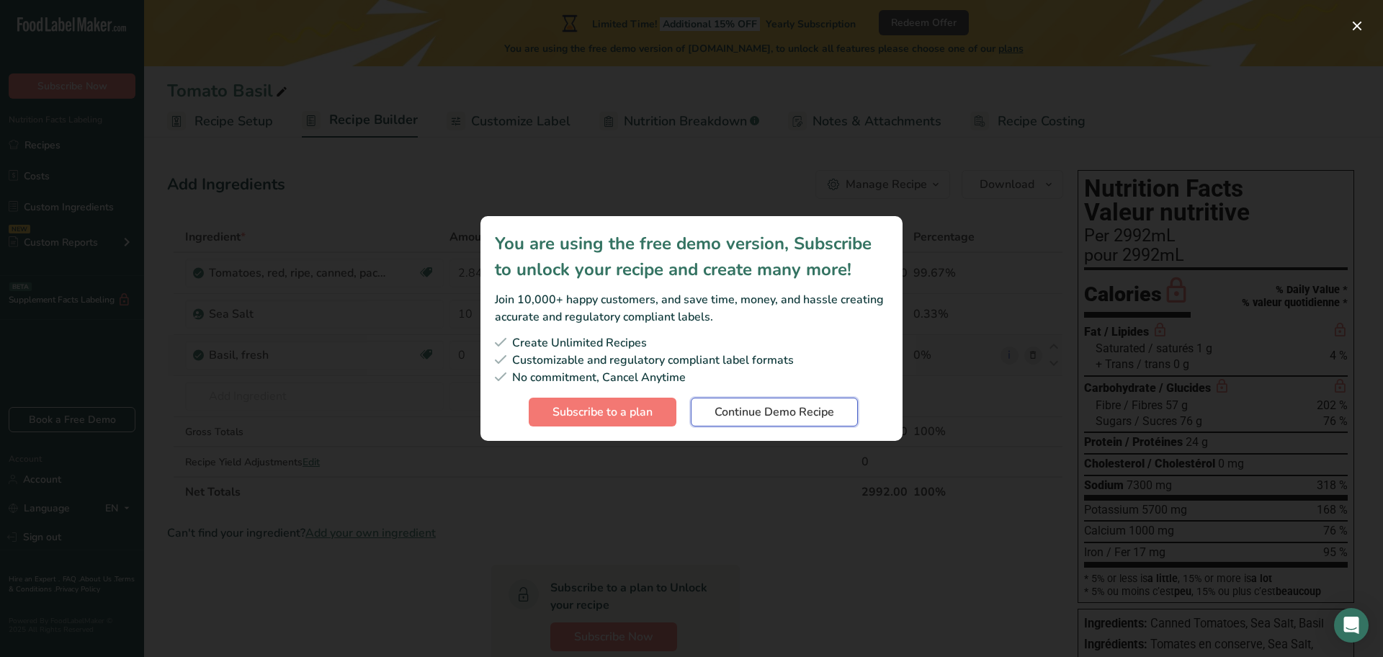
click at [808, 411] on span "Continue Demo Recipe" at bounding box center [775, 411] width 120 height 17
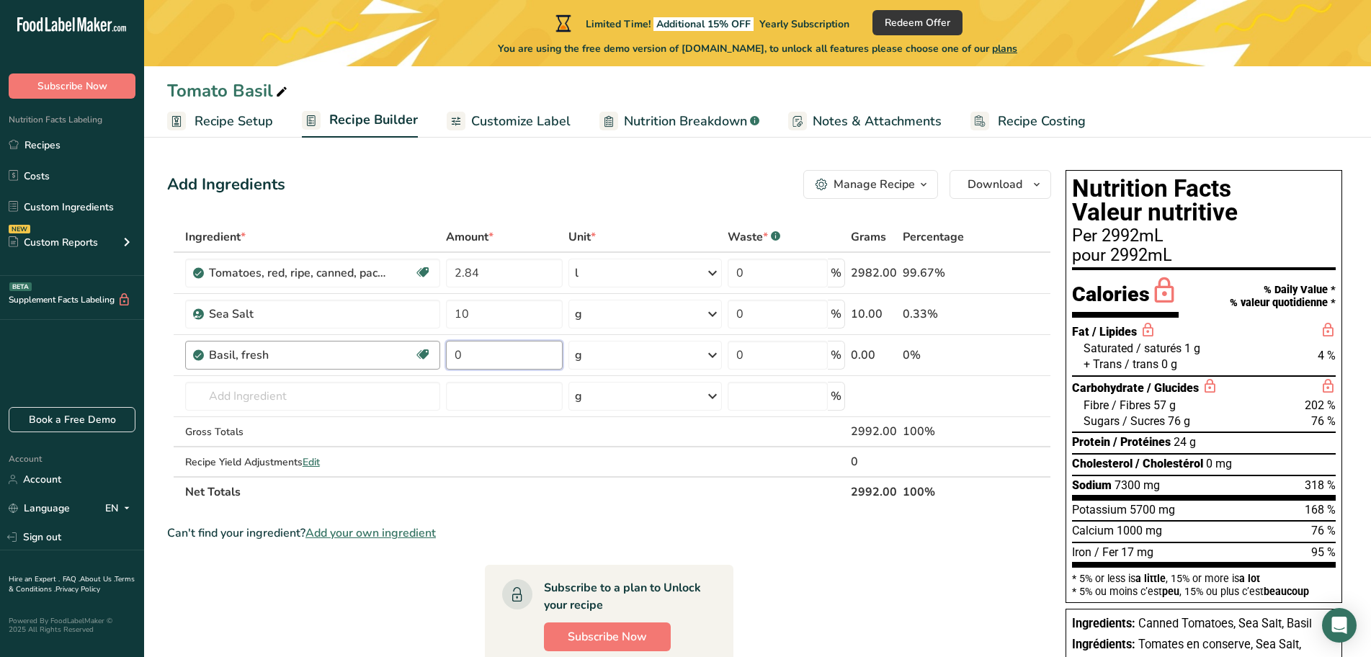
drag, startPoint x: 483, startPoint y: 362, endPoint x: 411, endPoint y: 358, distance: 71.4
click at [411, 358] on tr "Basil, fresh Source of Antioxidants Dairy free Gluten free Vegan Vegetarian Soy…" at bounding box center [609, 355] width 882 height 41
type input "10"
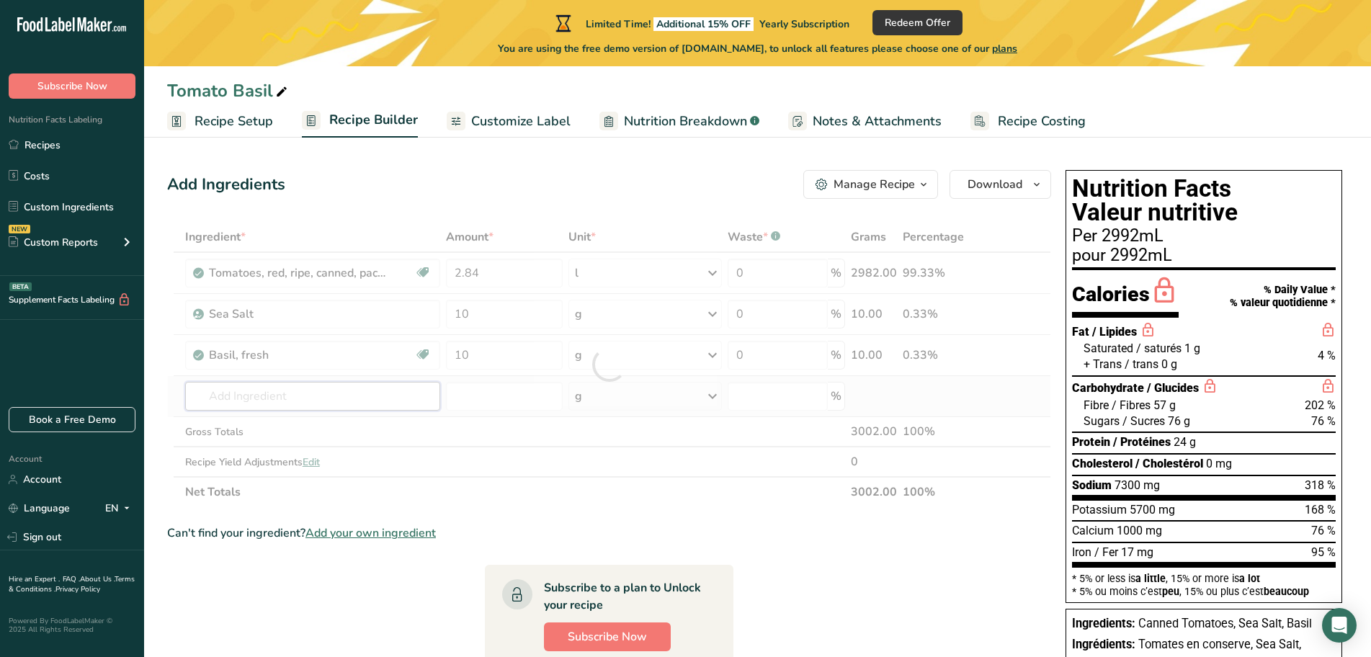
click at [332, 393] on div "Ingredient * Amount * Unit * Waste * .a-a{fill:#347362;}.b-a{fill:#fff;} Grams …" at bounding box center [609, 364] width 884 height 285
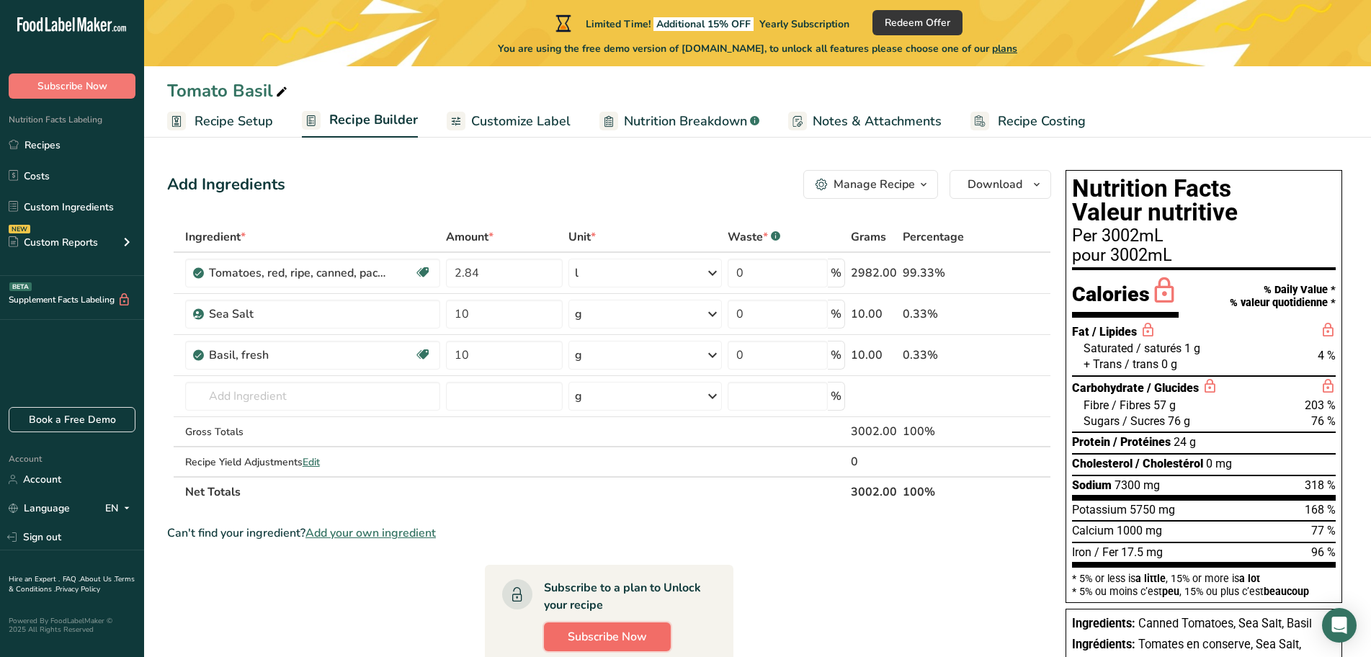
click at [575, 640] on span "Subscribe Now" at bounding box center [607, 636] width 79 height 17
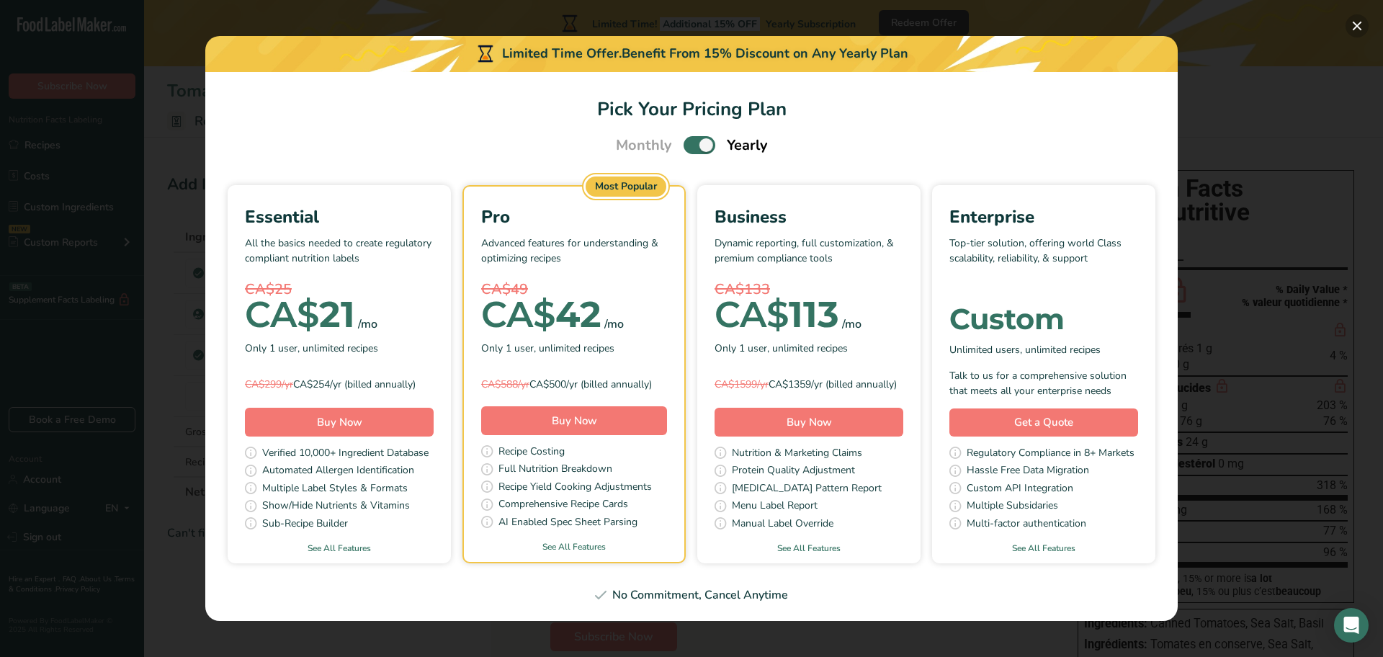
click at [1359, 25] on button "Pick Your Pricing Plan Modal" at bounding box center [1357, 25] width 23 height 23
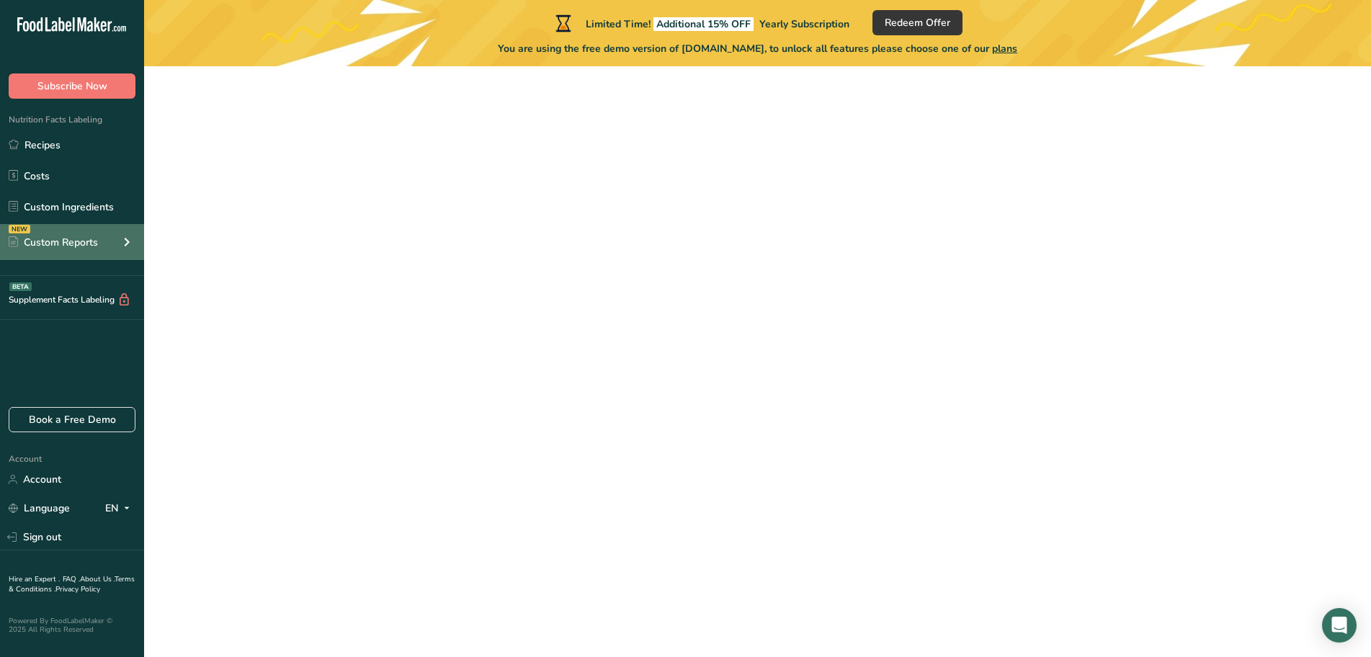
scroll to position [27, 0]
